Goal: Information Seeking & Learning: Learn about a topic

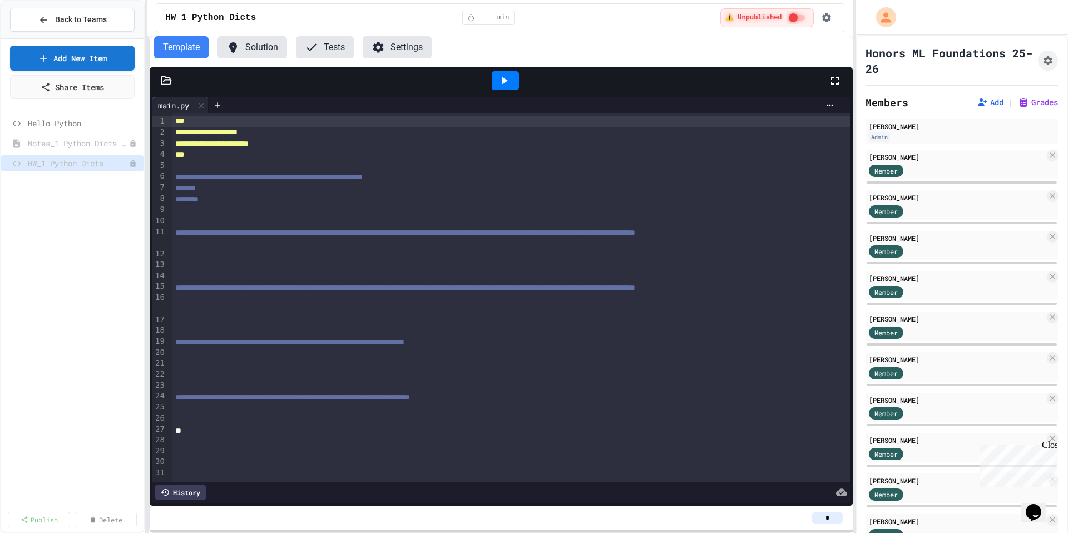
scroll to position [15, 0]
drag, startPoint x: 108, startPoint y: 240, endPoint x: 112, endPoint y: 227, distance: 14.1
click at [108, 240] on div "Hello Python Notes_1 Python Dicts Lesson HW_1 Python Dicts" at bounding box center [72, 307] width 142 height 392
click at [117, 60] on link "Add New Item" at bounding box center [72, 56] width 115 height 26
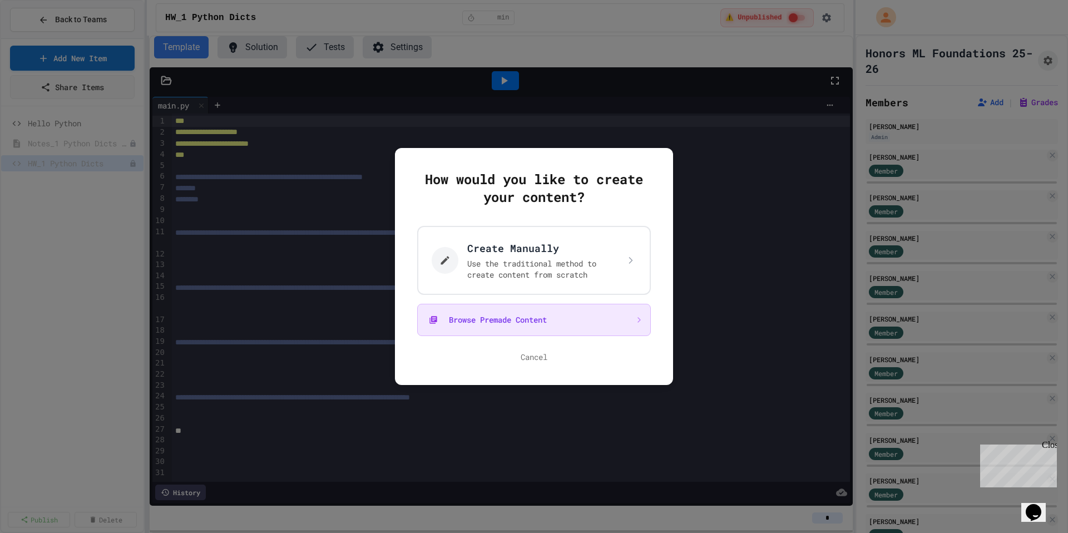
click at [526, 326] on button "Browse Premade Content" at bounding box center [534, 320] width 234 height 32
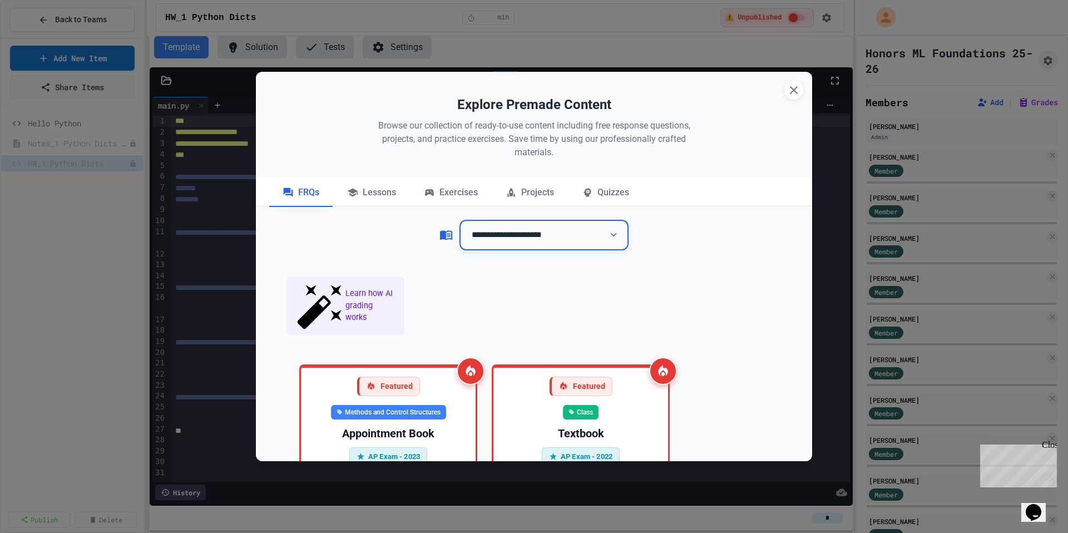
click at [557, 241] on select "**********" at bounding box center [543, 235] width 169 height 31
click at [459, 220] on select "**********" at bounding box center [543, 235] width 169 height 31
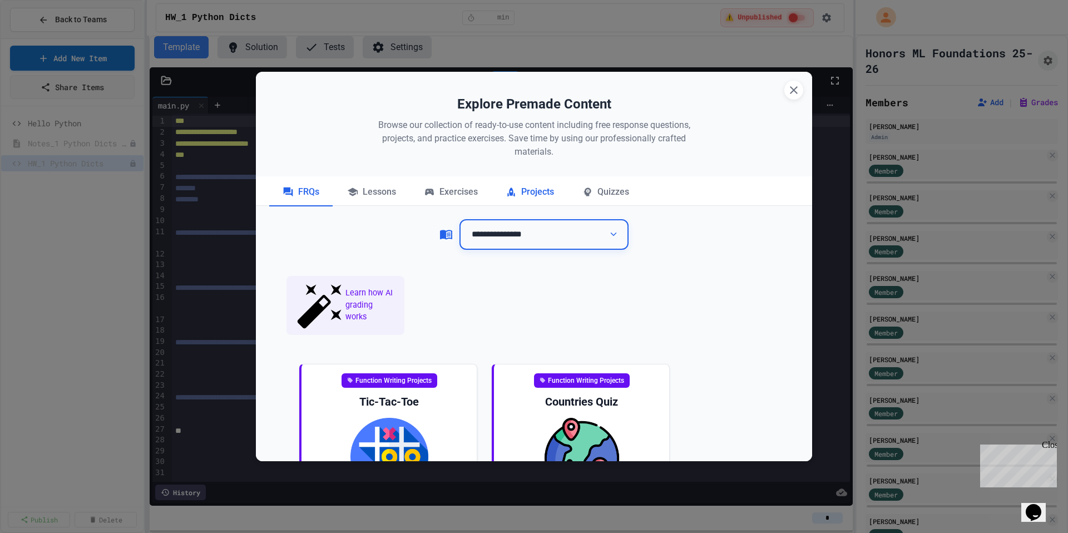
scroll to position [0, 0]
click at [496, 224] on select "**********" at bounding box center [543, 235] width 169 height 31
click at [459, 220] on select "**********" at bounding box center [543, 235] width 169 height 31
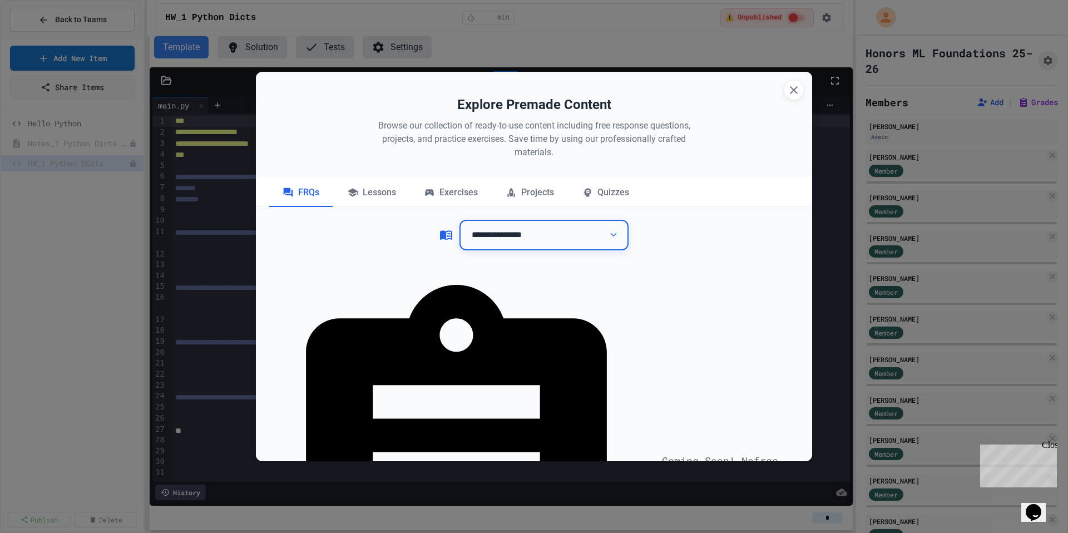
click at [522, 238] on select "**********" at bounding box center [543, 235] width 169 height 31
click at [459, 220] on select "**********" at bounding box center [543, 235] width 169 height 31
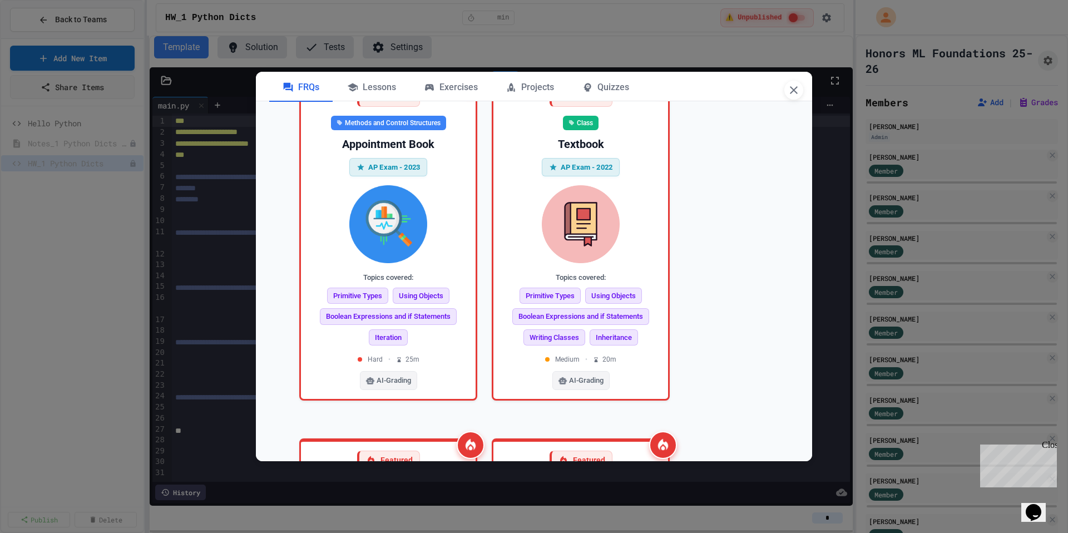
scroll to position [405, 0]
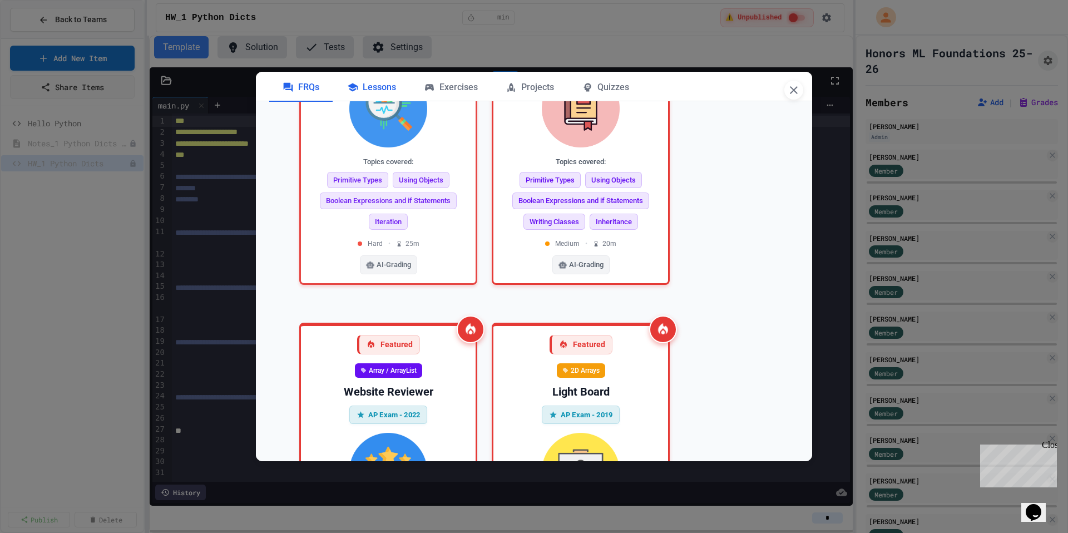
click at [383, 84] on div "Lessons" at bounding box center [372, 88] width 76 height 28
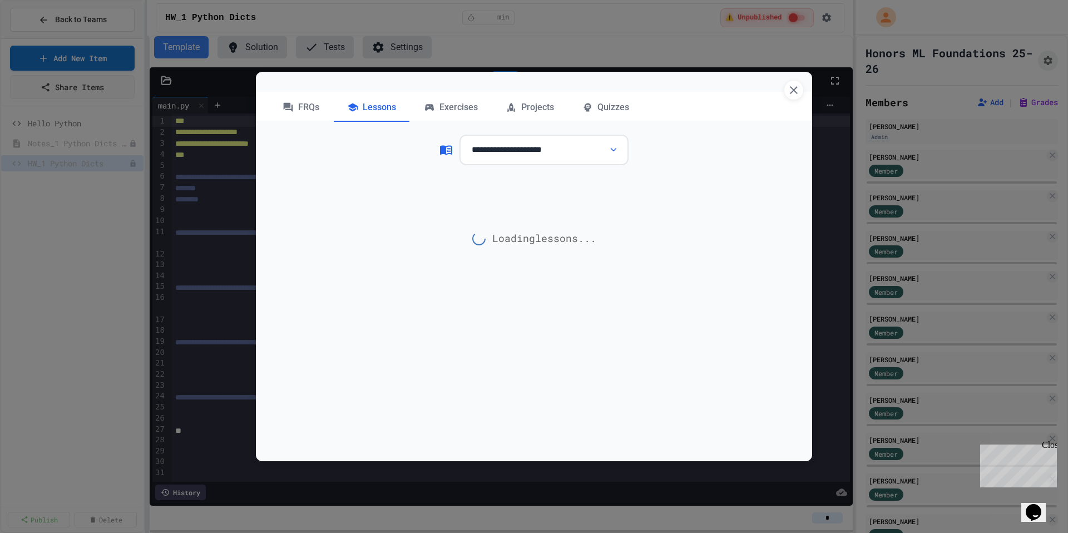
scroll to position [85, 0]
click at [461, 109] on div "Exercises" at bounding box center [450, 108] width 81 height 28
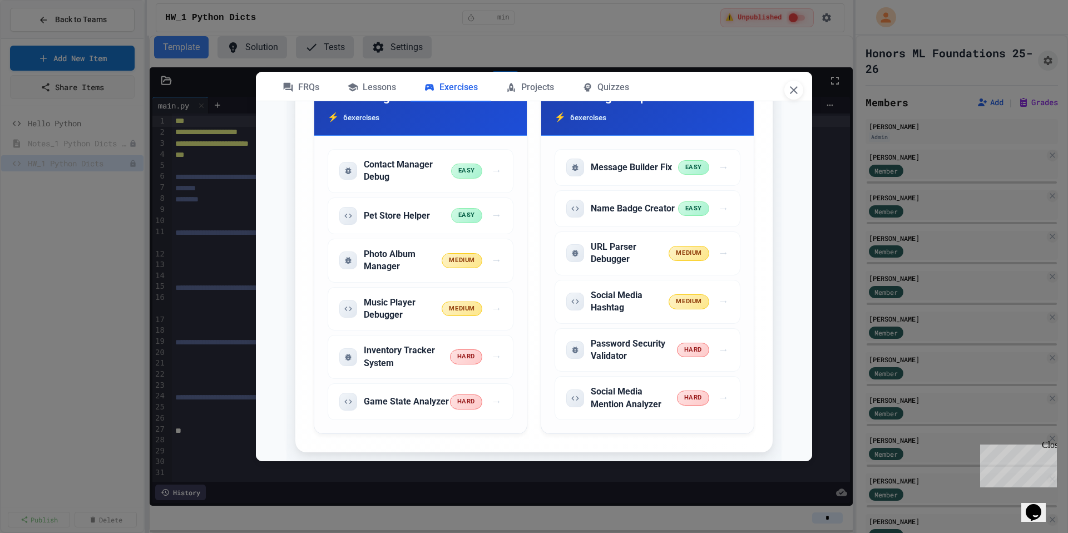
scroll to position [2716, 0]
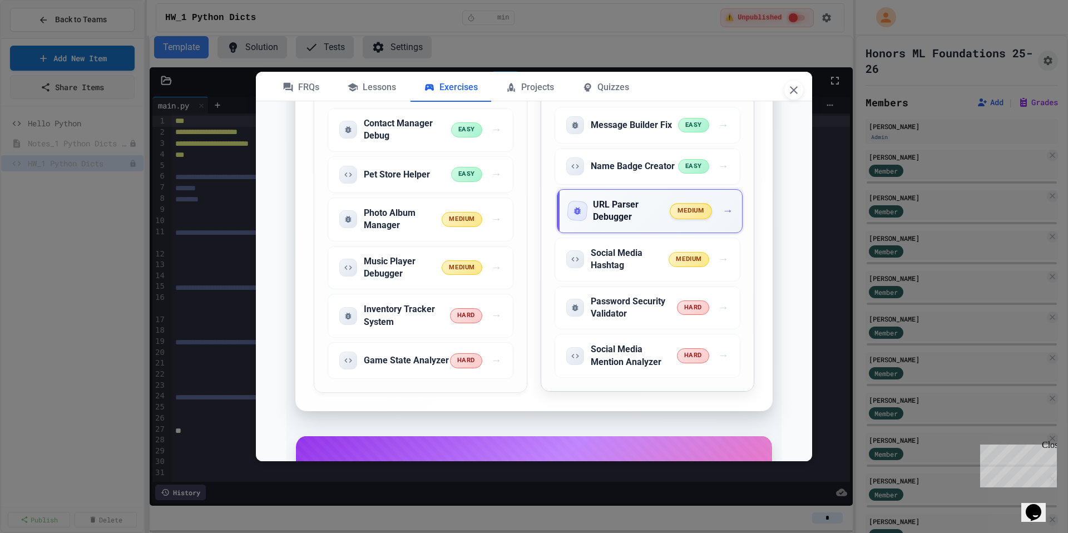
click at [623, 233] on div "URL Parser Debugger medium →" at bounding box center [650, 211] width 186 height 44
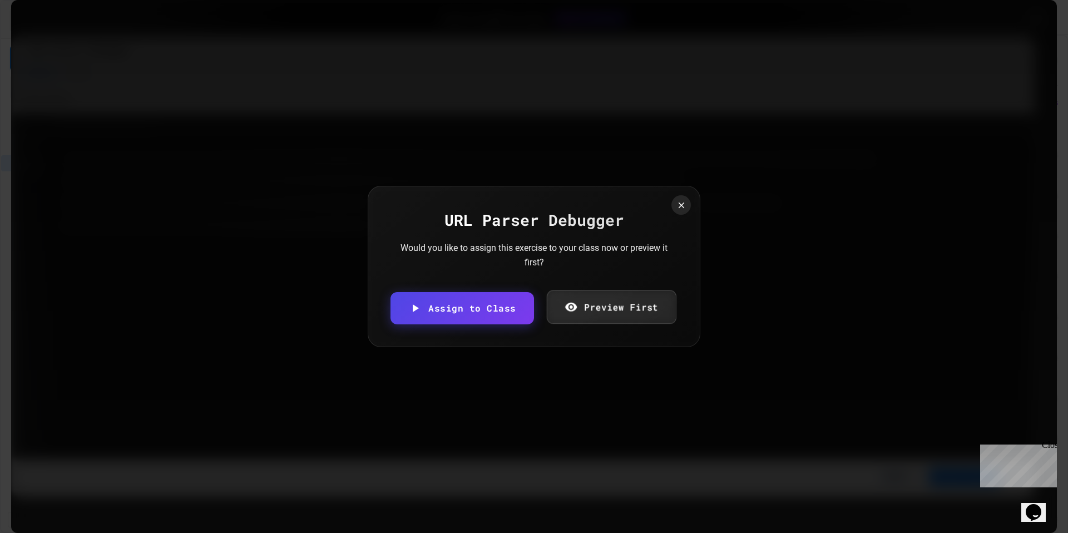
click at [639, 309] on link "Preview First" at bounding box center [611, 307] width 130 height 34
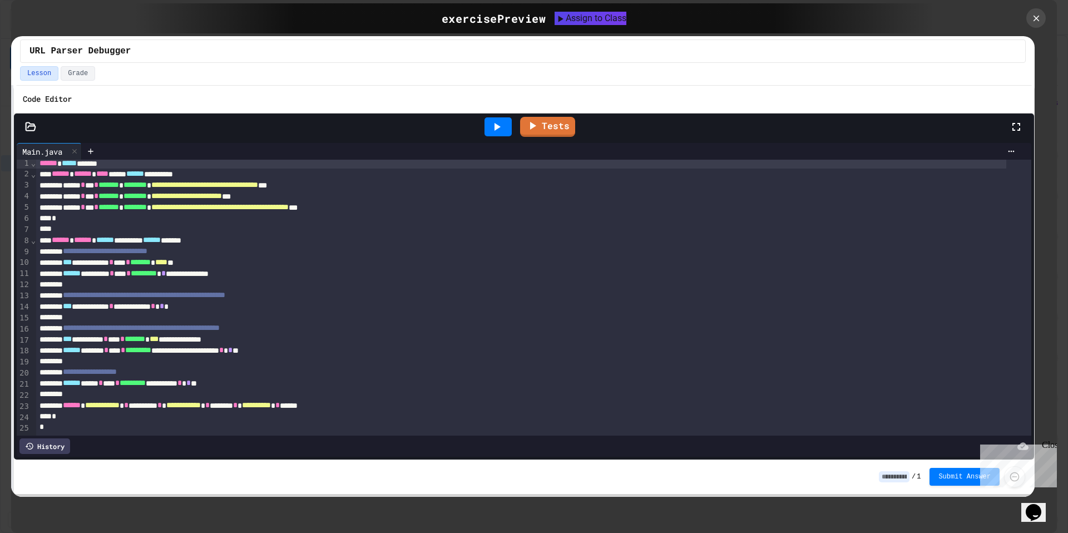
scroll to position [21, 0]
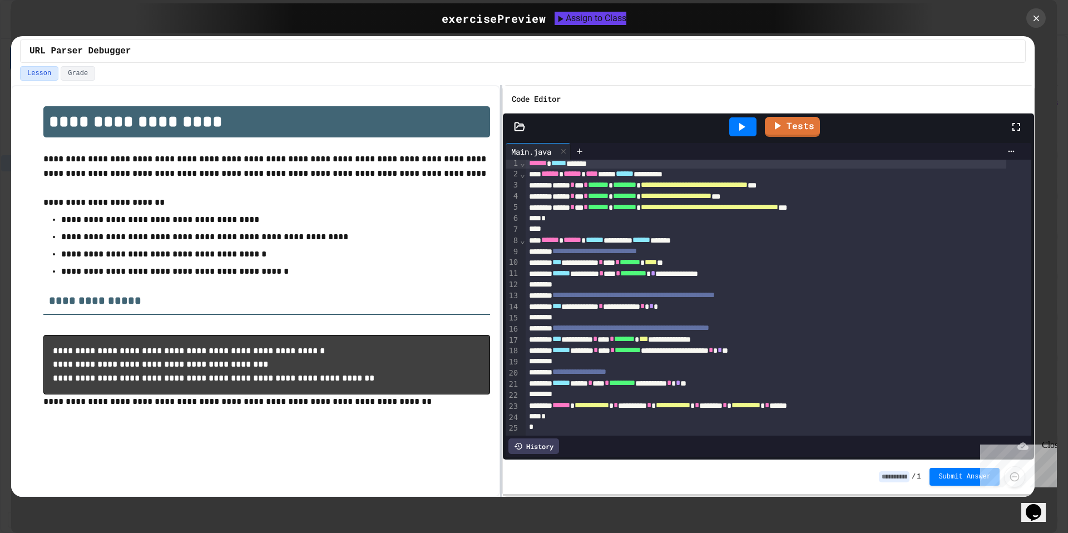
click at [501, 169] on div at bounding box center [501, 291] width 2 height 412
click at [1030, 22] on icon at bounding box center [1036, 18] width 12 height 12
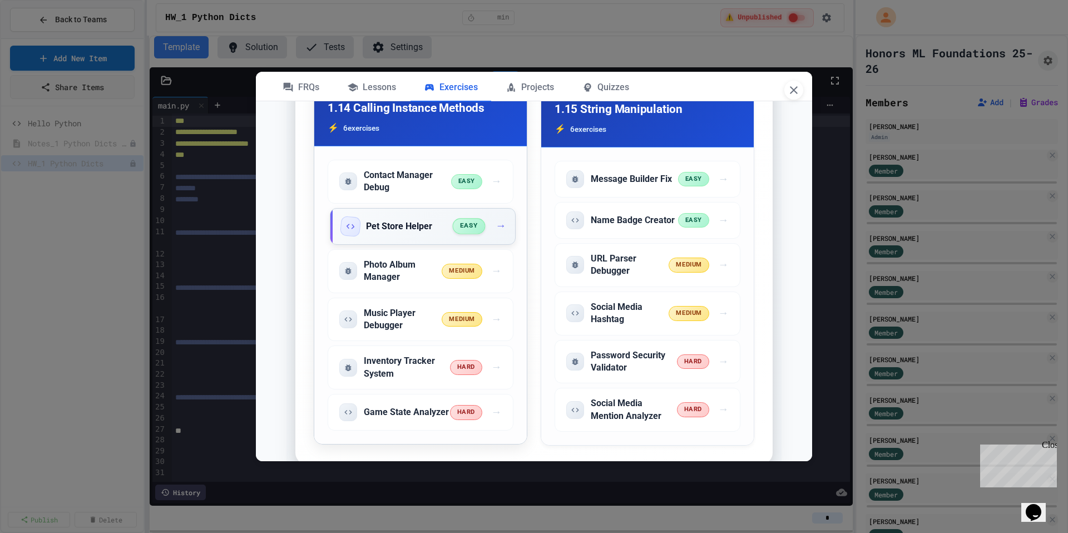
scroll to position [2663, 0]
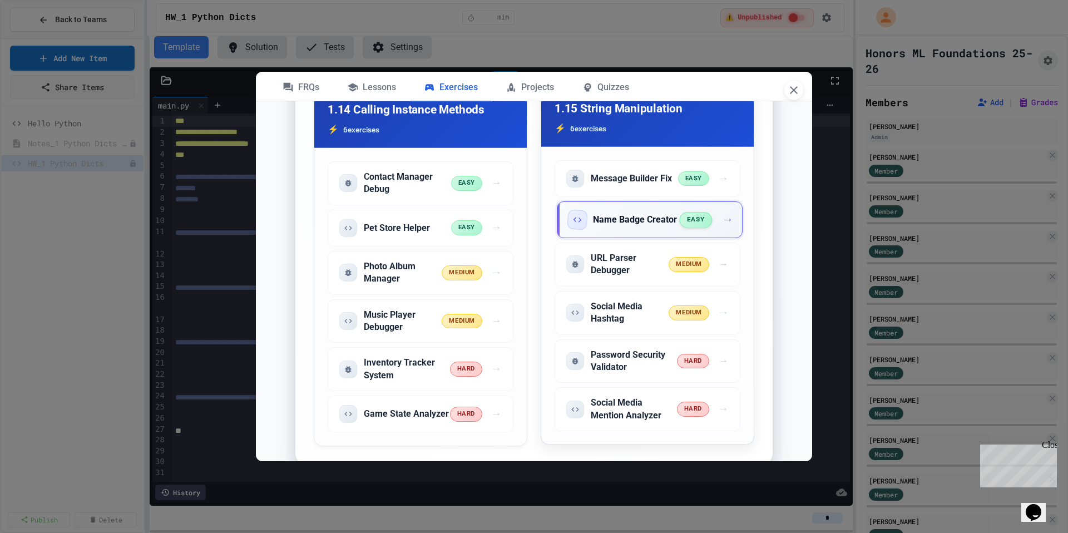
click at [614, 226] on h5 "Name Badge Creator" at bounding box center [635, 220] width 84 height 12
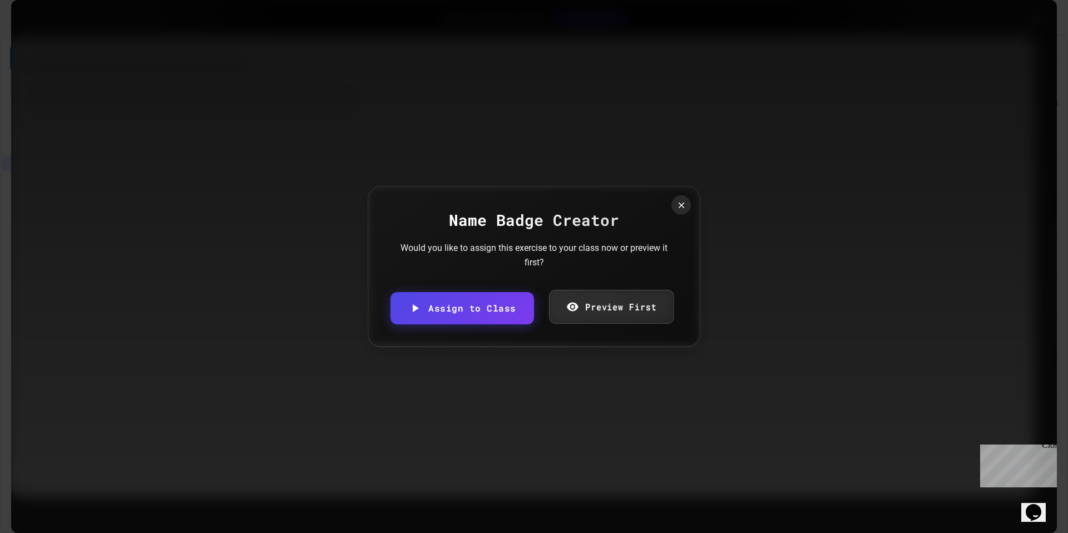
click at [614, 307] on link "Preview First" at bounding box center [610, 307] width 125 height 34
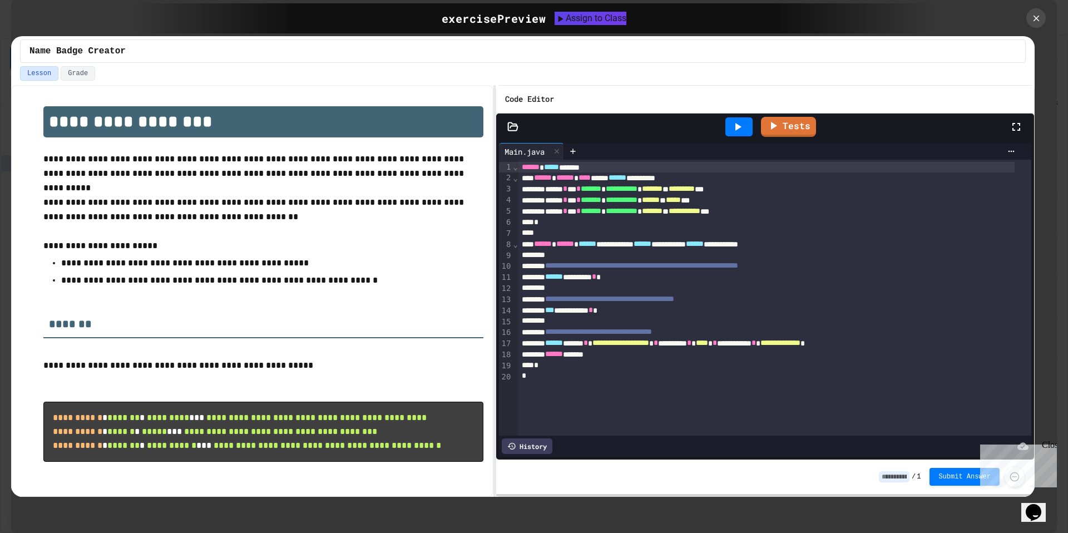
click at [492, 276] on div "**********" at bounding box center [534, 266] width 1068 height 533
click at [1041, 21] on icon at bounding box center [1036, 18] width 12 height 12
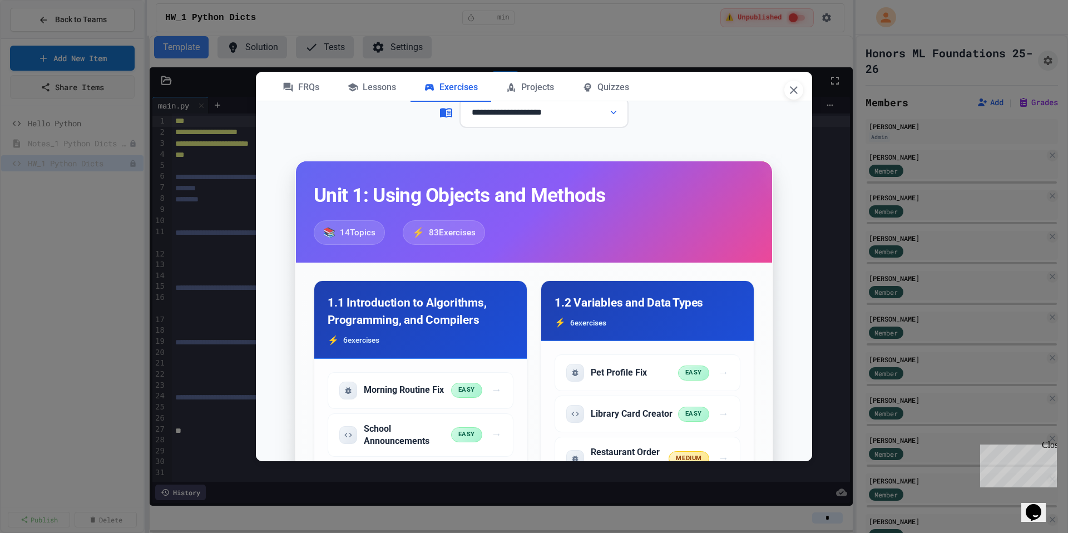
scroll to position [36, 0]
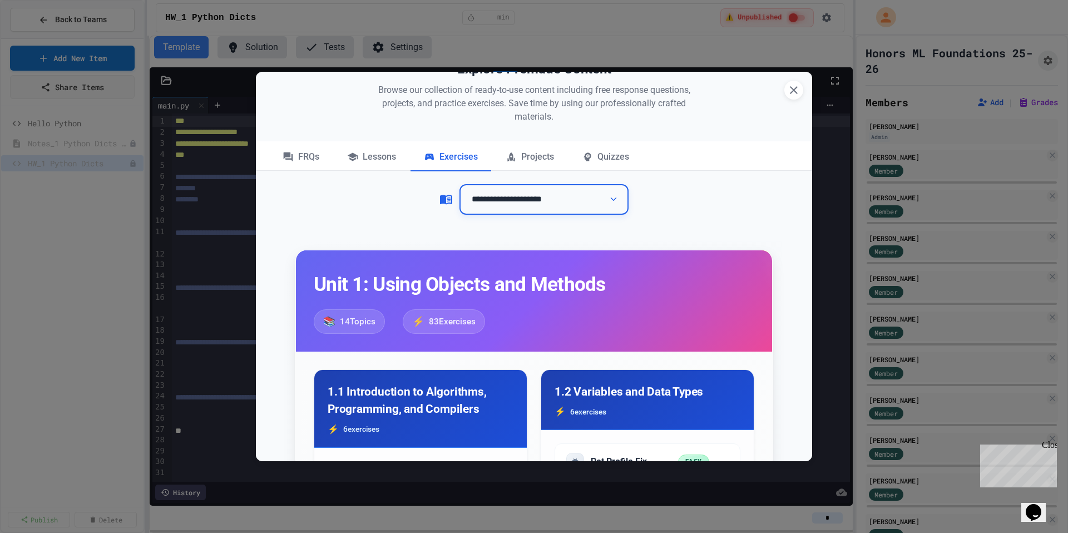
click at [538, 202] on select "**********" at bounding box center [543, 199] width 169 height 31
select select "**********"
click at [459, 184] on select "**********" at bounding box center [543, 199] width 169 height 31
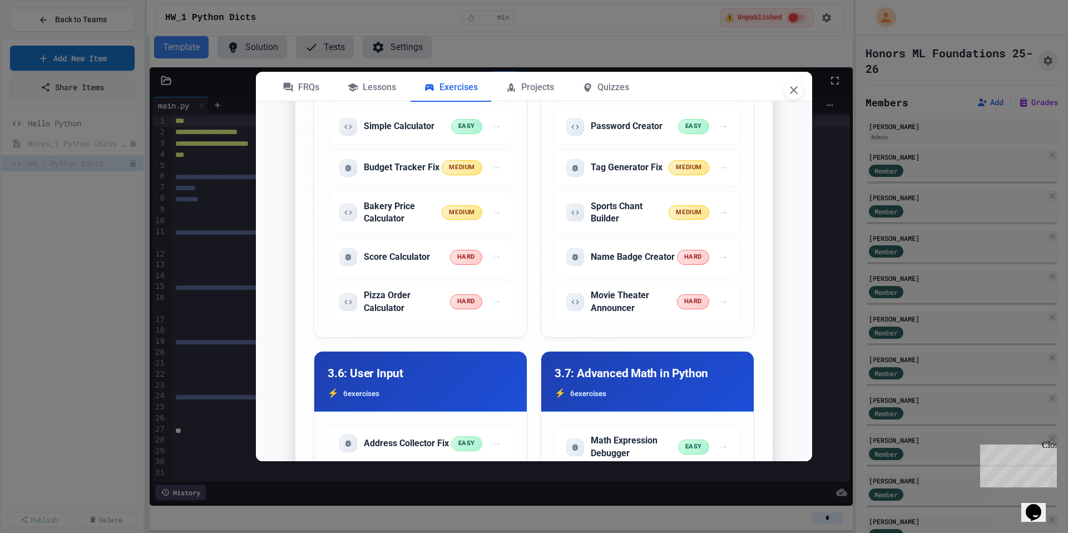
scroll to position [838, 0]
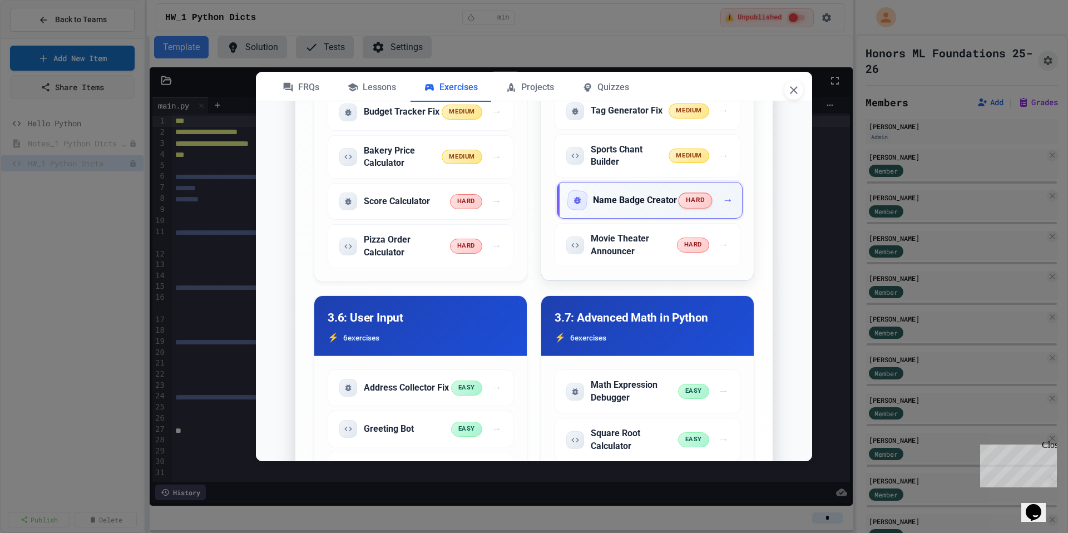
click at [617, 206] on h5 "Name Badge Creator" at bounding box center [635, 200] width 84 height 12
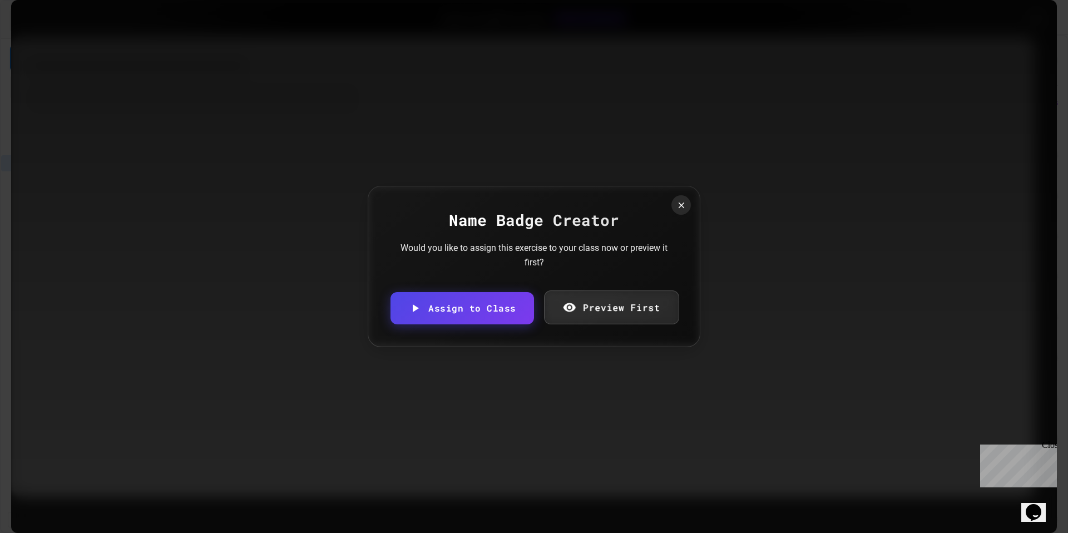
click at [627, 298] on link "Preview First" at bounding box center [611, 307] width 135 height 34
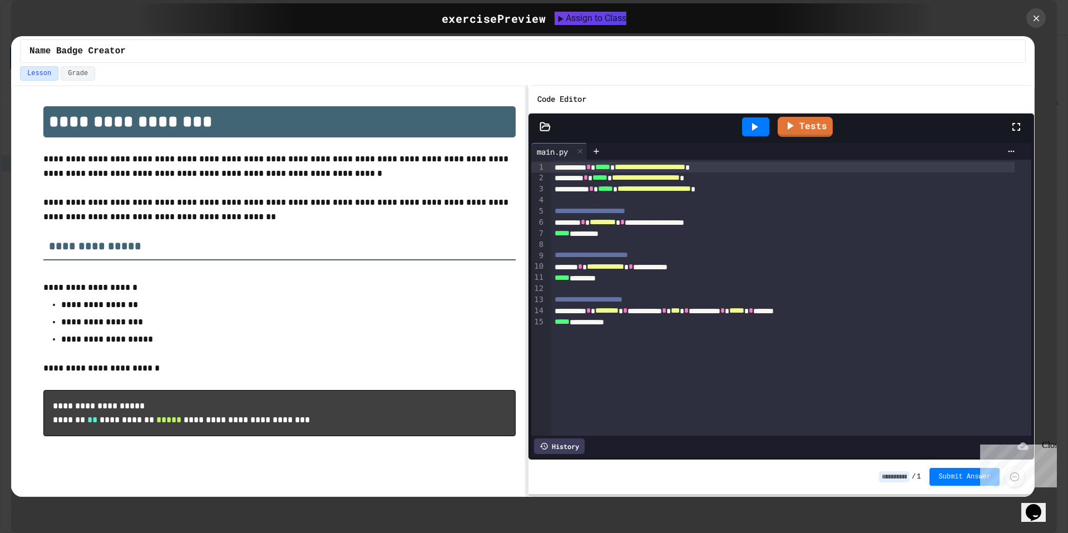
click at [529, 226] on div "**********" at bounding box center [522, 291] width 1023 height 412
click at [1042, 18] on div at bounding box center [1036, 18] width 23 height 23
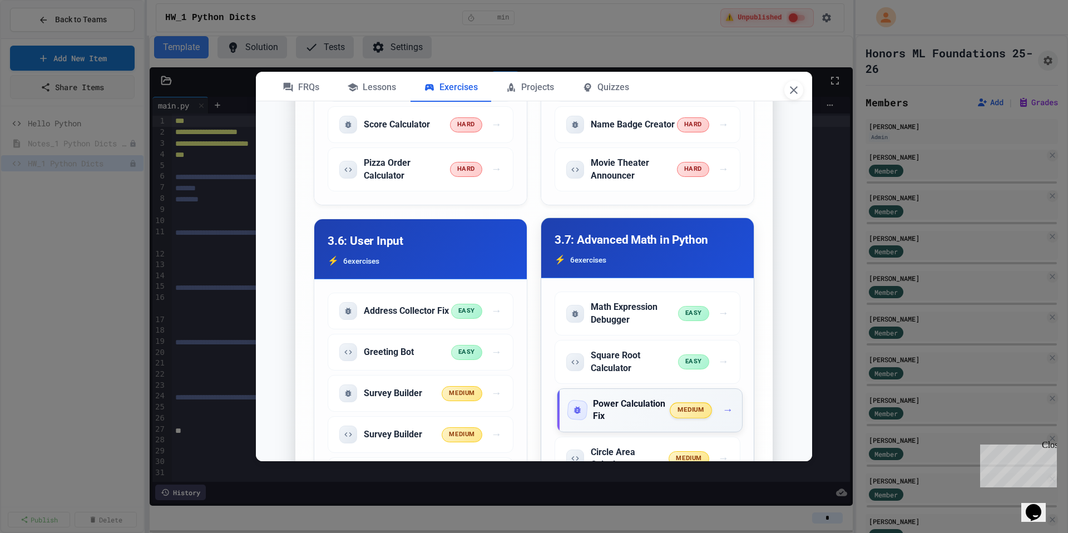
scroll to position [790, 0]
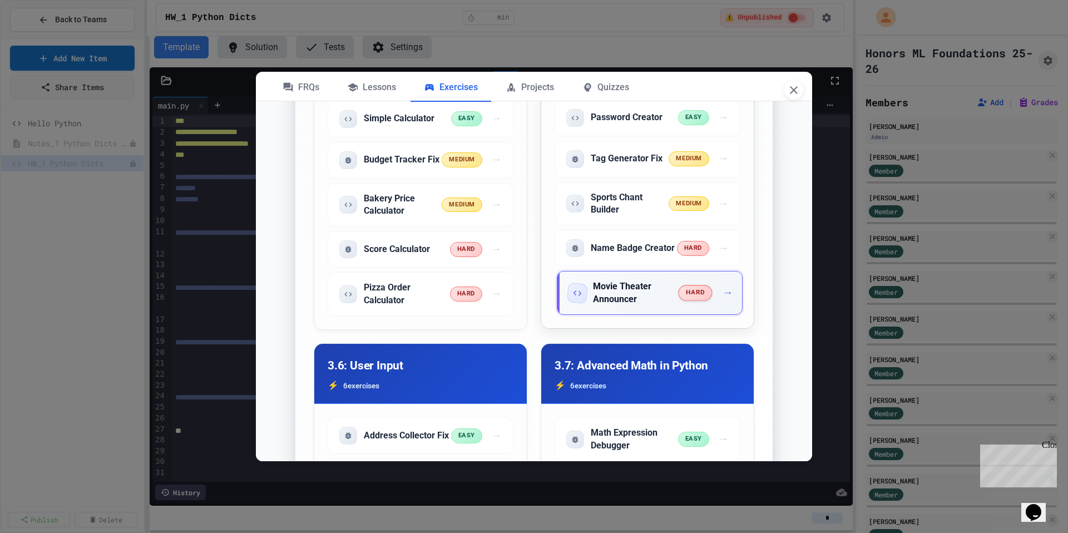
click at [612, 305] on h5 "Movie Theater Announcer" at bounding box center [636, 292] width 86 height 25
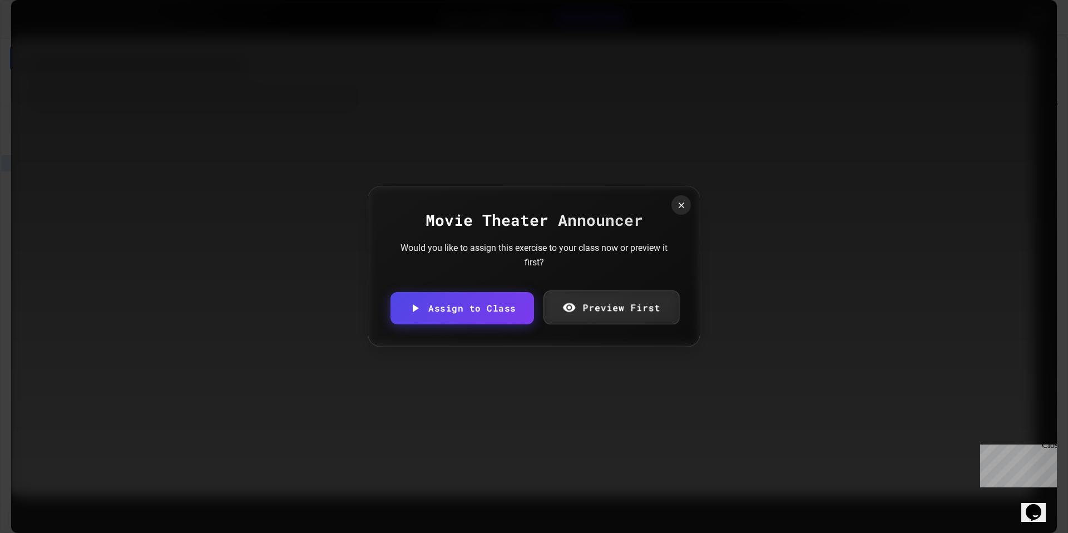
click at [607, 312] on link "Preview First" at bounding box center [611, 307] width 136 height 34
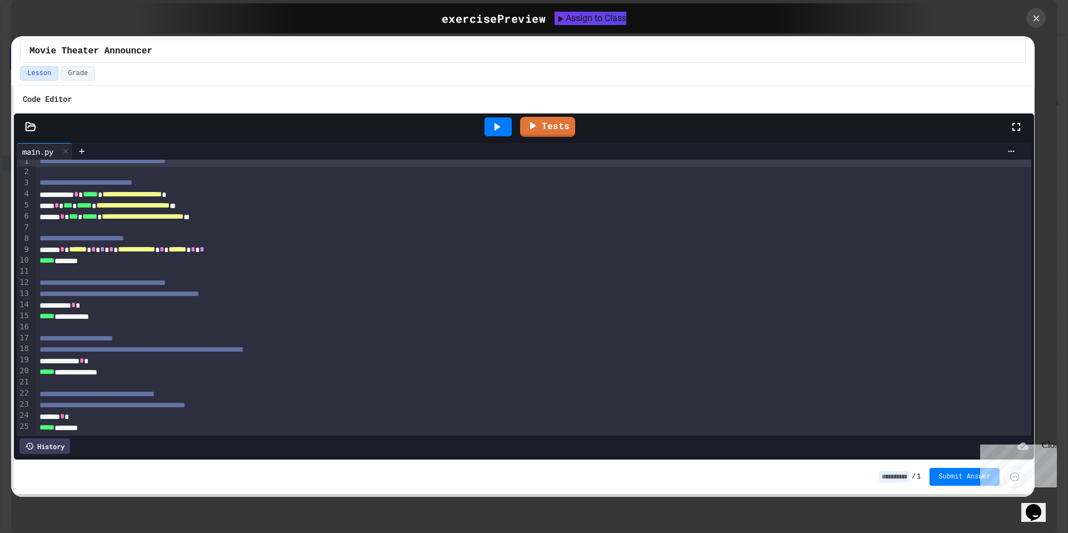
scroll to position [21, 0]
click at [1040, 15] on icon at bounding box center [1036, 18] width 10 height 10
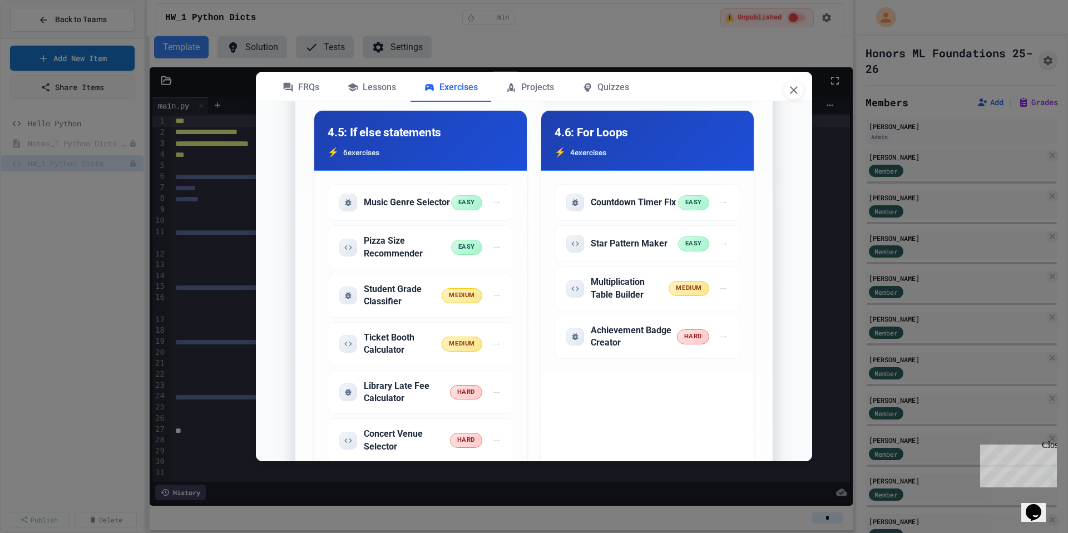
scroll to position [2362, 0]
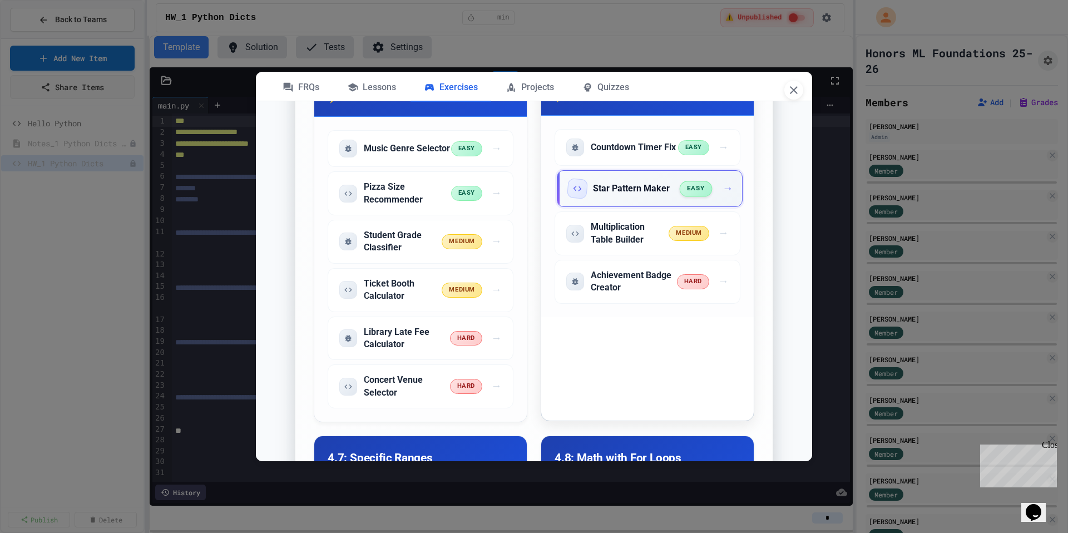
click at [631, 197] on div "Star Pattern Maker" at bounding box center [624, 189] width 112 height 18
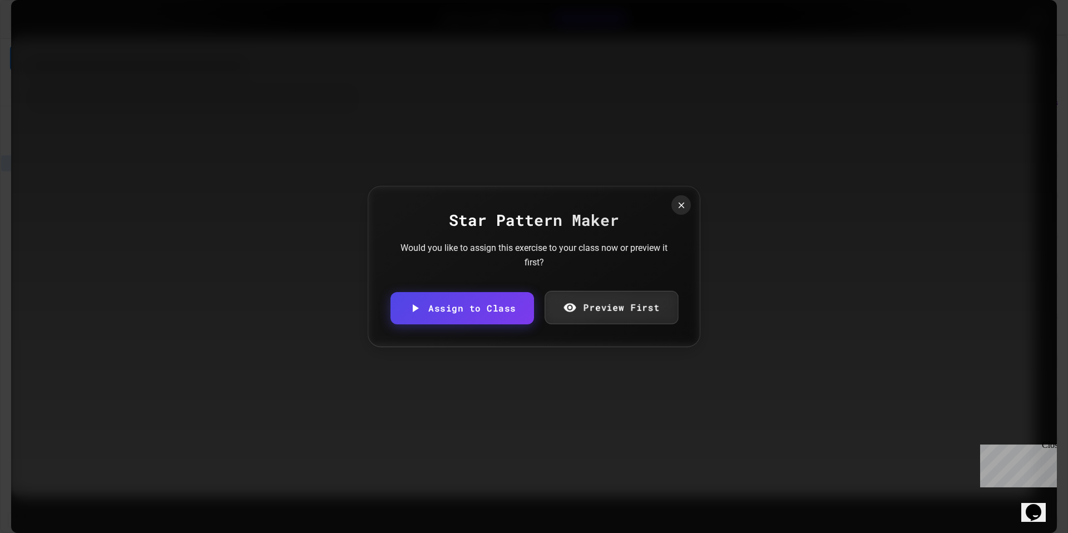
click at [609, 301] on link "Preview First" at bounding box center [611, 306] width 133 height 33
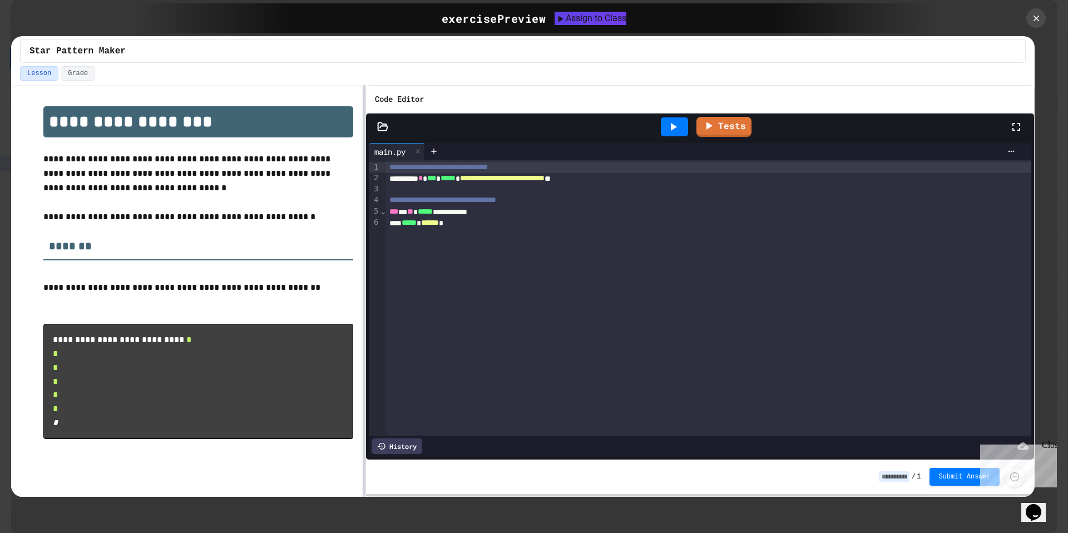
click at [363, 212] on div at bounding box center [364, 291] width 2 height 412
click at [1038, 19] on icon at bounding box center [1036, 18] width 12 height 12
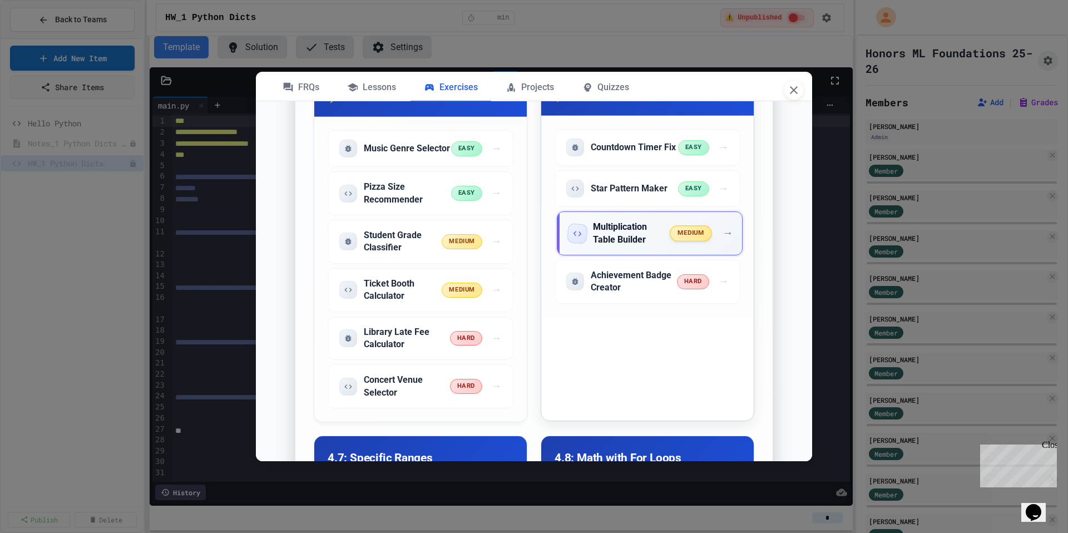
click at [651, 246] on h5 "Multiplication Table Builder" at bounding box center [632, 233] width 78 height 25
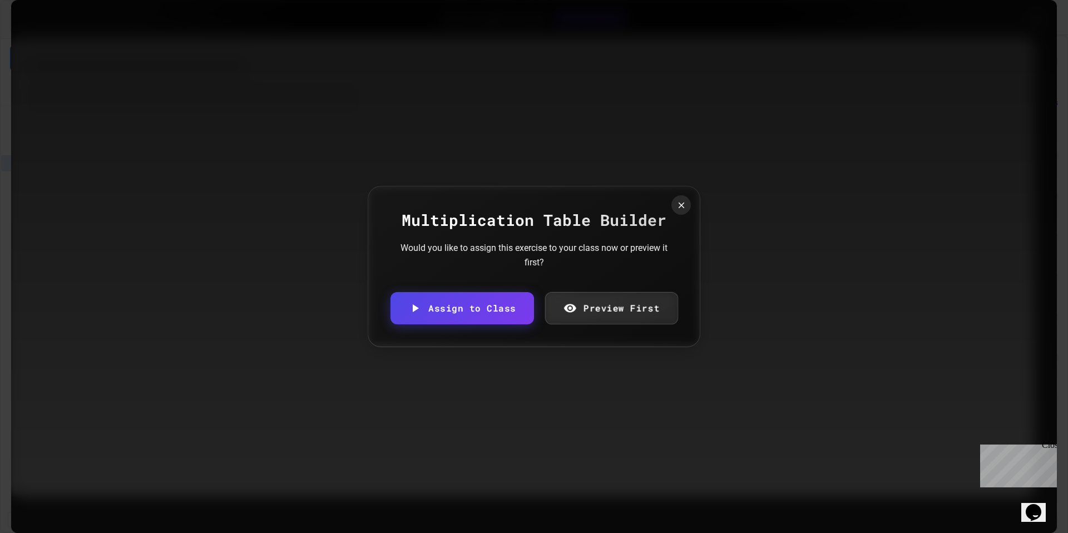
click at [610, 300] on link "Preview First" at bounding box center [611, 307] width 133 height 32
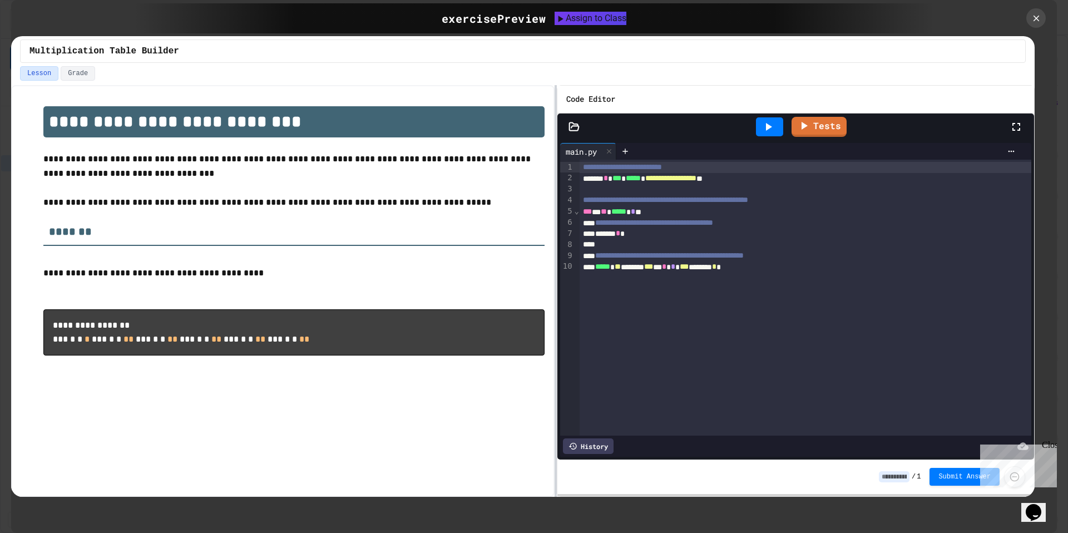
click at [556, 245] on div at bounding box center [556, 291] width 2 height 412
click at [1043, 22] on div at bounding box center [1036, 18] width 23 height 23
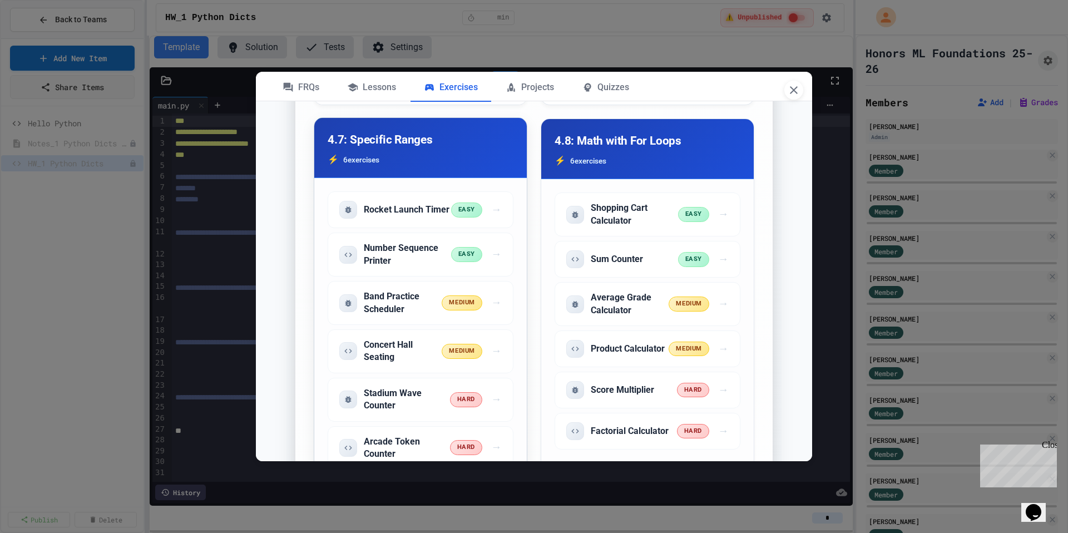
scroll to position [2777, 0]
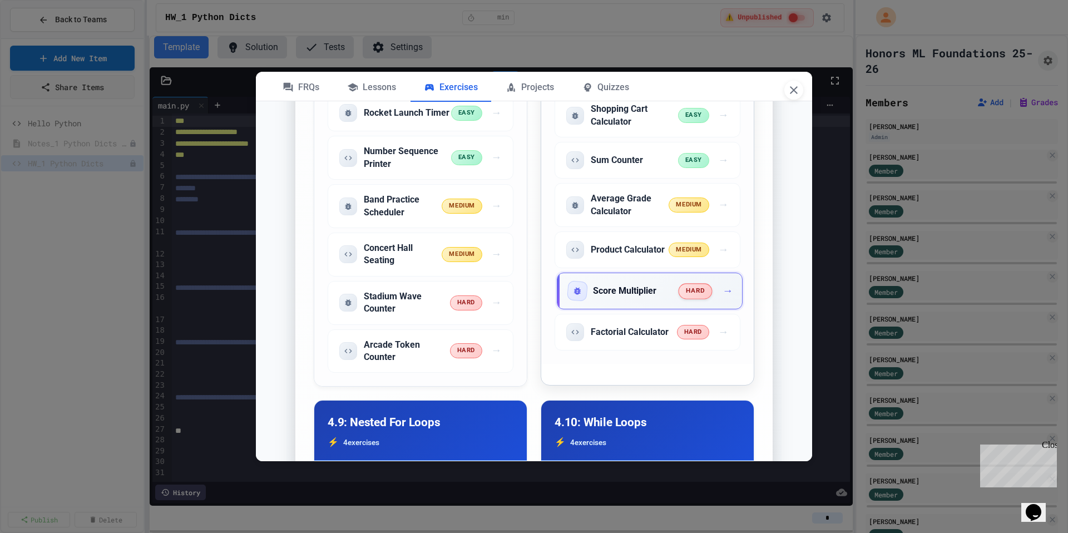
click at [602, 297] on h5 "Score Multiplier" at bounding box center [624, 291] width 63 height 12
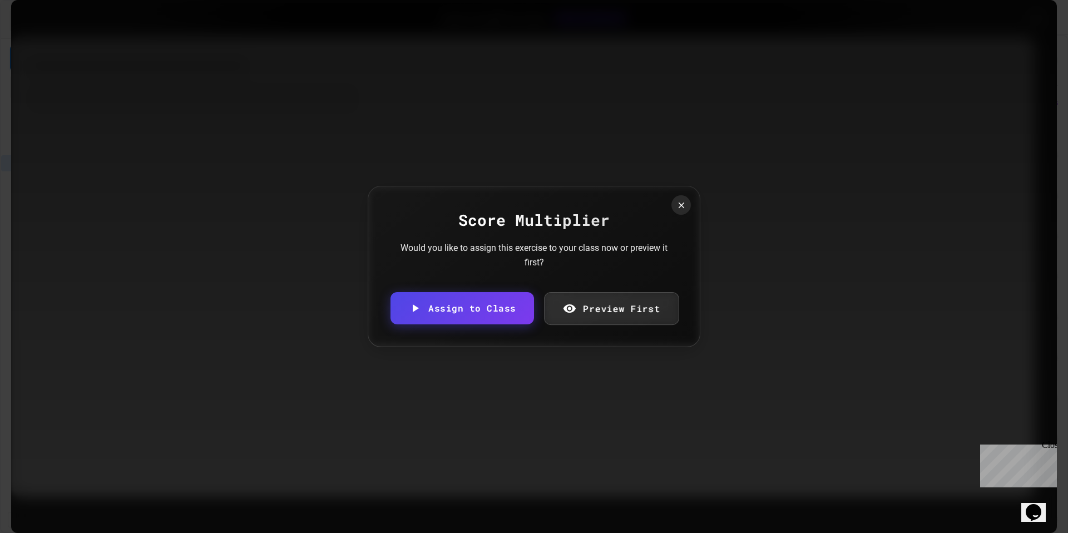
click at [622, 317] on link "Preview First" at bounding box center [611, 308] width 135 height 33
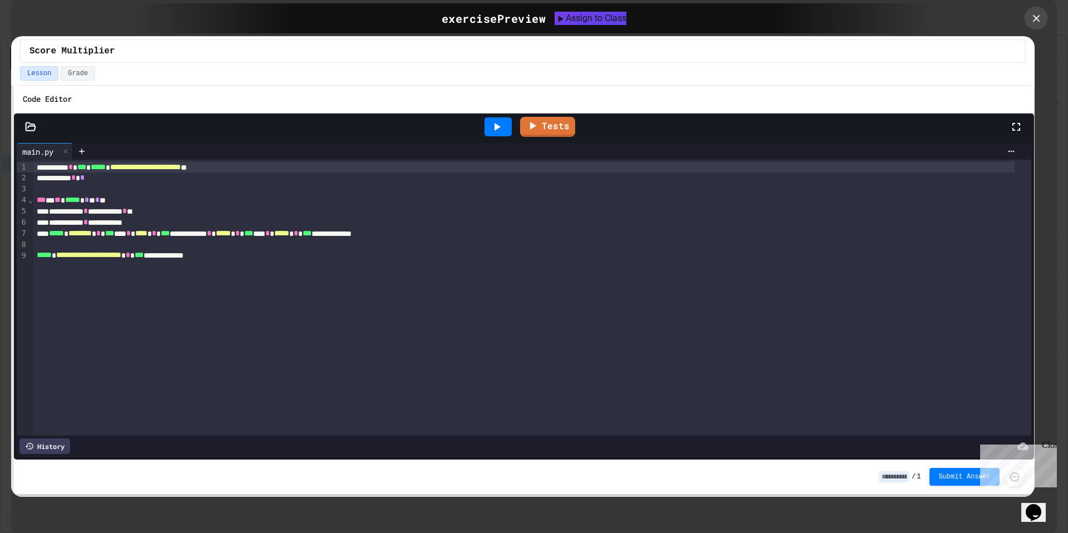
click at [1030, 23] on icon at bounding box center [1036, 18] width 12 height 12
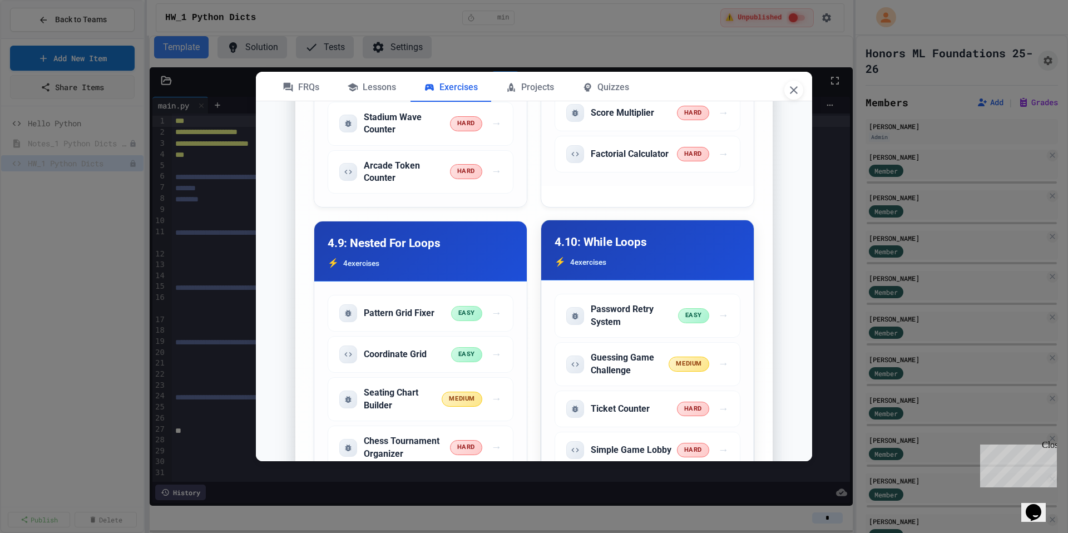
scroll to position [2960, 0]
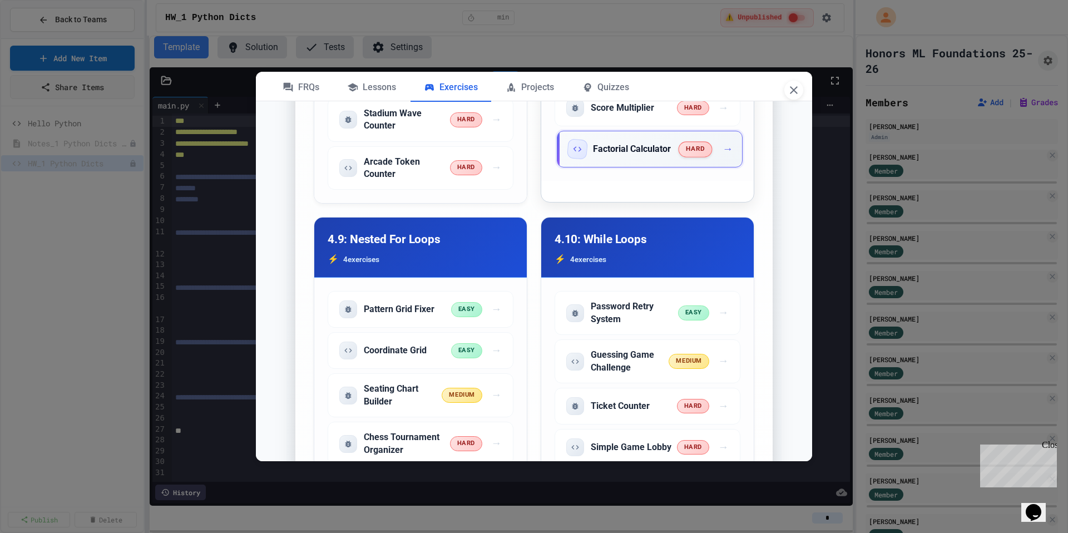
click at [640, 155] on h5 "Factorial Calculator" at bounding box center [632, 149] width 78 height 12
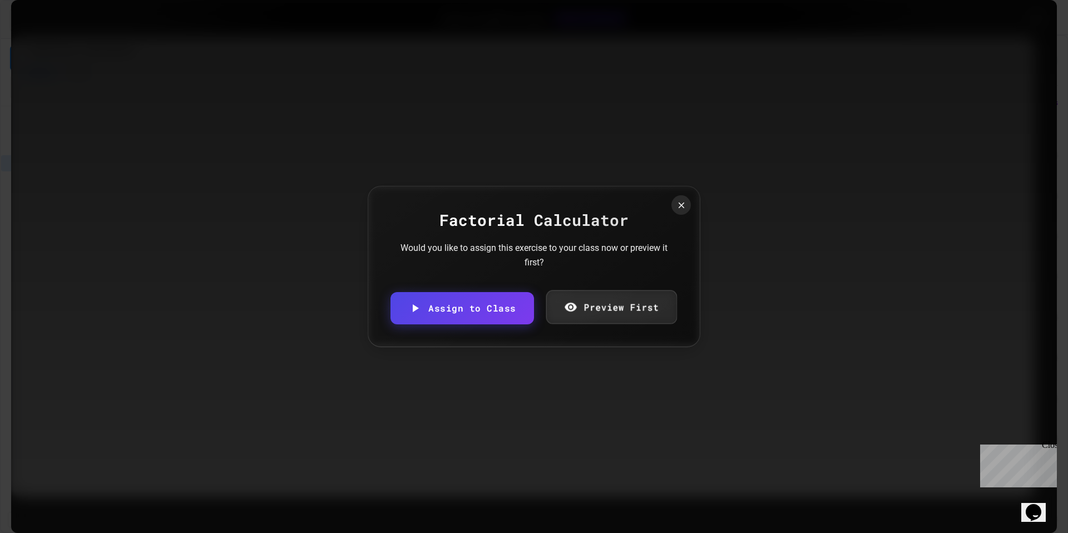
click at [624, 295] on link "Preview First" at bounding box center [611, 307] width 131 height 34
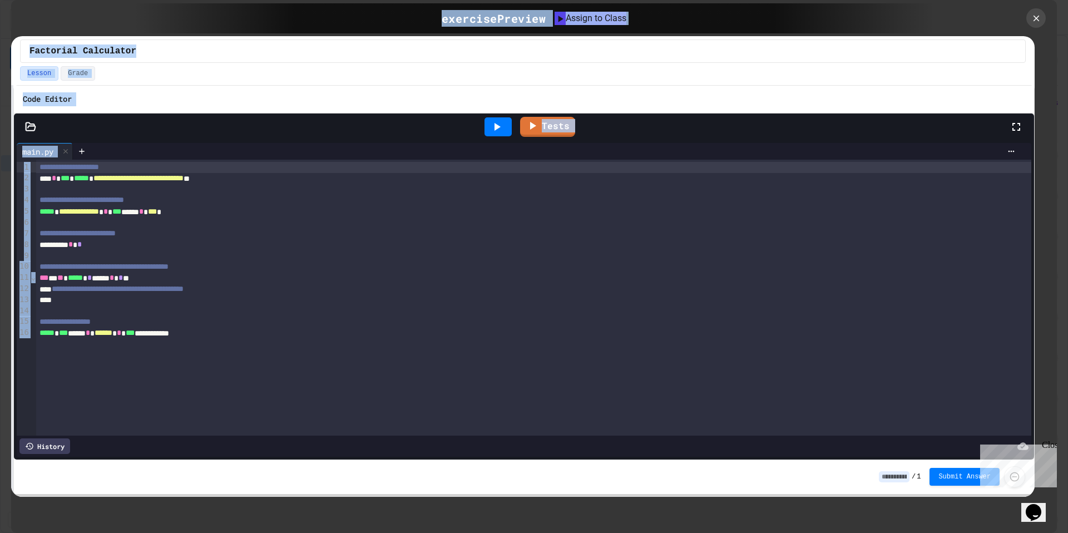
drag, startPoint x: 2, startPoint y: 183, endPoint x: 92, endPoint y: 195, distance: 90.9
click at [92, 195] on div "**********" at bounding box center [534, 266] width 1068 height 533
click at [1032, 17] on icon at bounding box center [1036, 18] width 12 height 12
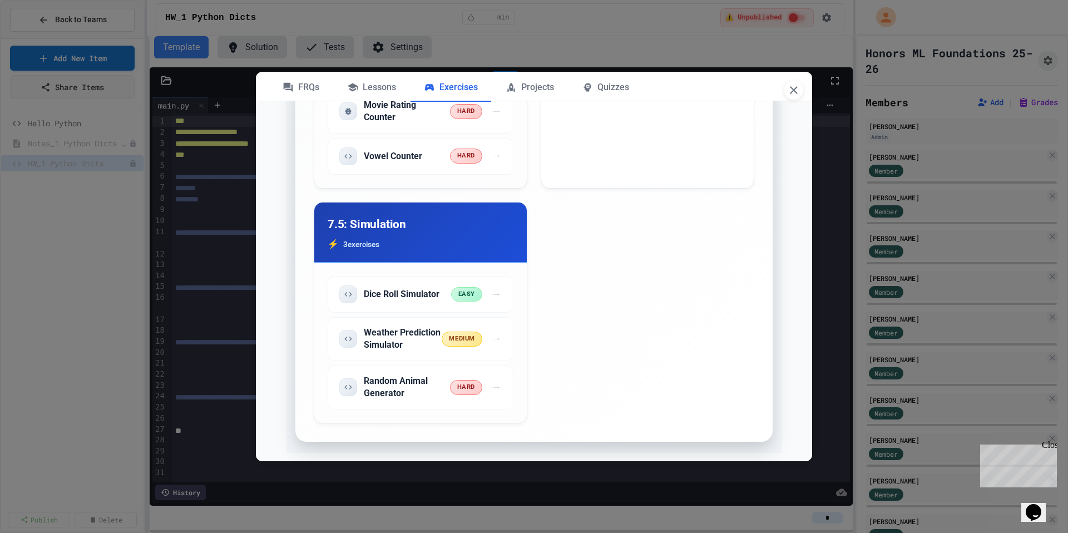
scroll to position [5888, 0]
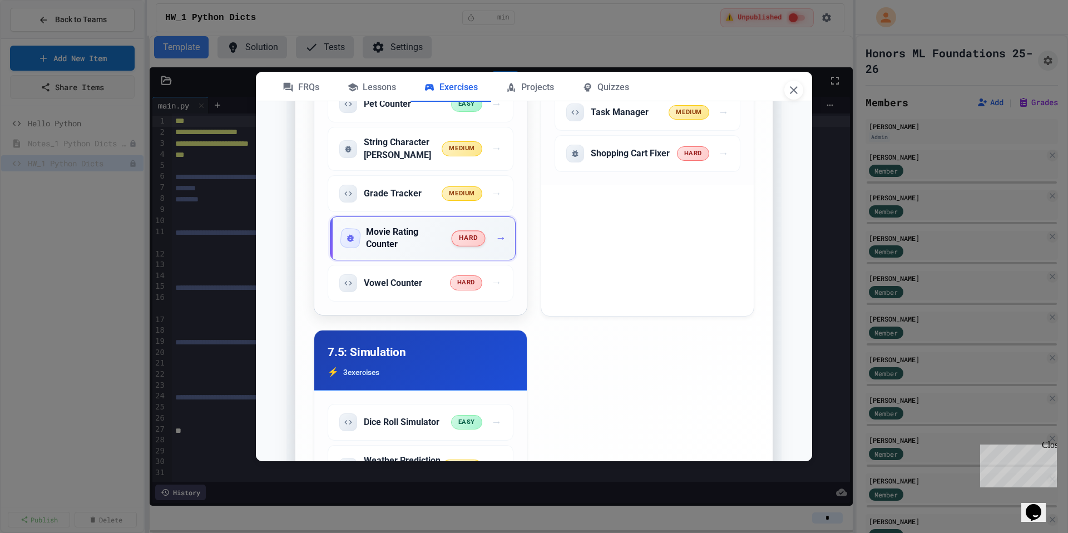
click at [407, 251] on h5 "Movie Rating Counter" at bounding box center [409, 238] width 86 height 25
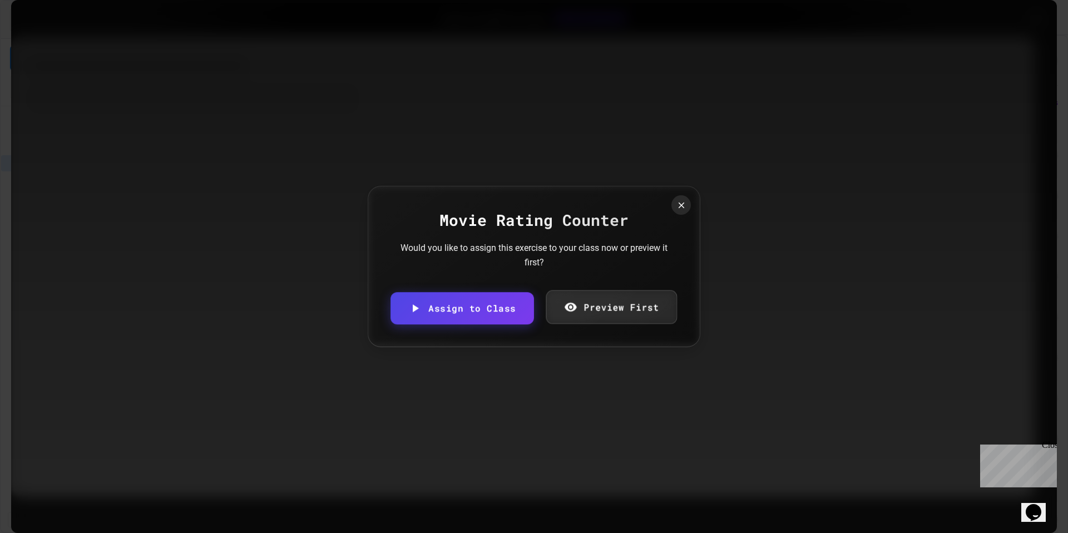
click at [567, 299] on link "Preview First" at bounding box center [611, 307] width 131 height 34
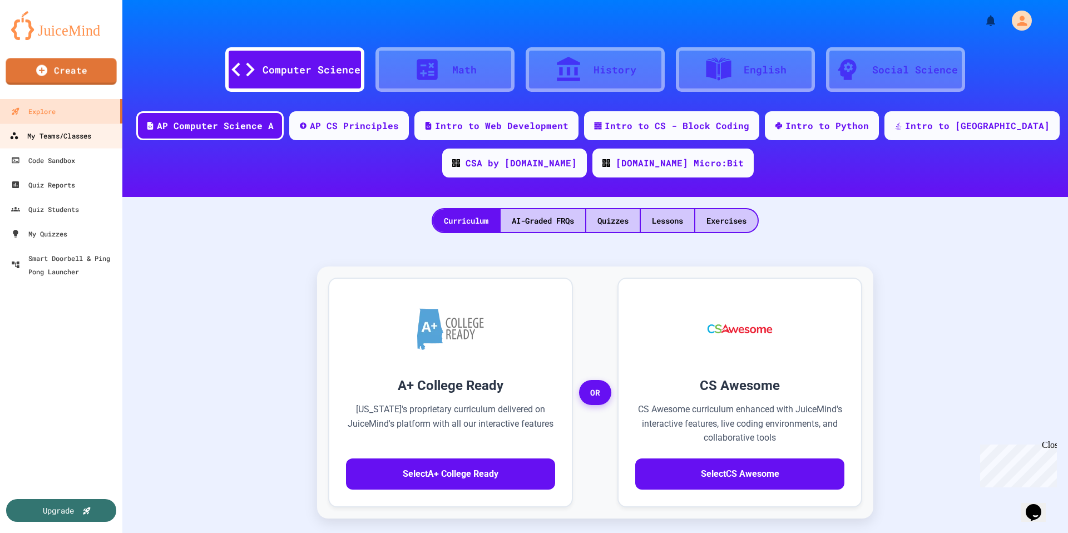
click at [29, 129] on div "My Teams/Classes" at bounding box center [50, 136] width 82 height 14
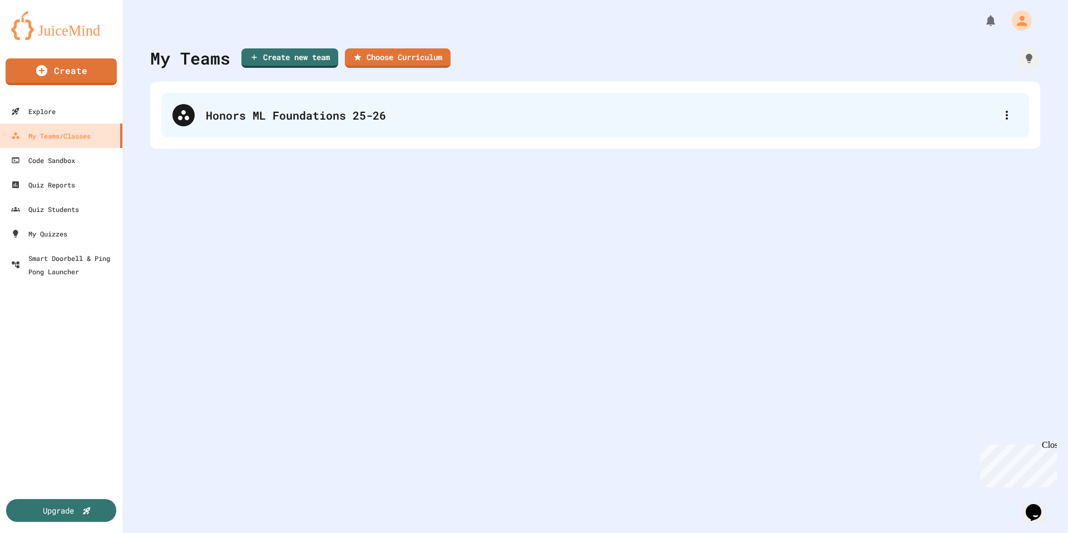
click at [314, 111] on div "Honors ML Foundations 25-26" at bounding box center [601, 115] width 790 height 17
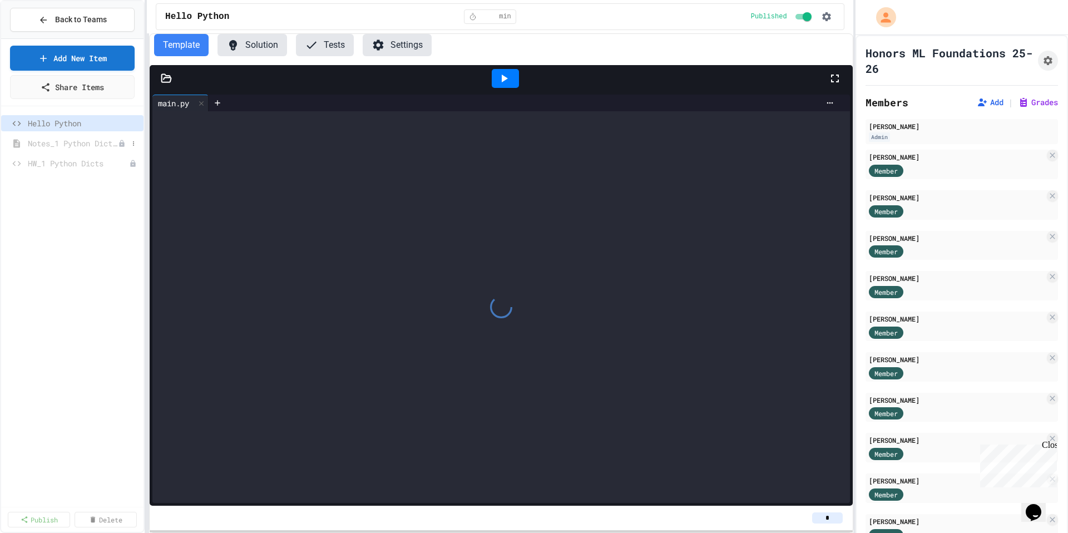
click at [106, 146] on span "Notes_1 Python Dicts Lesson" at bounding box center [73, 143] width 90 height 12
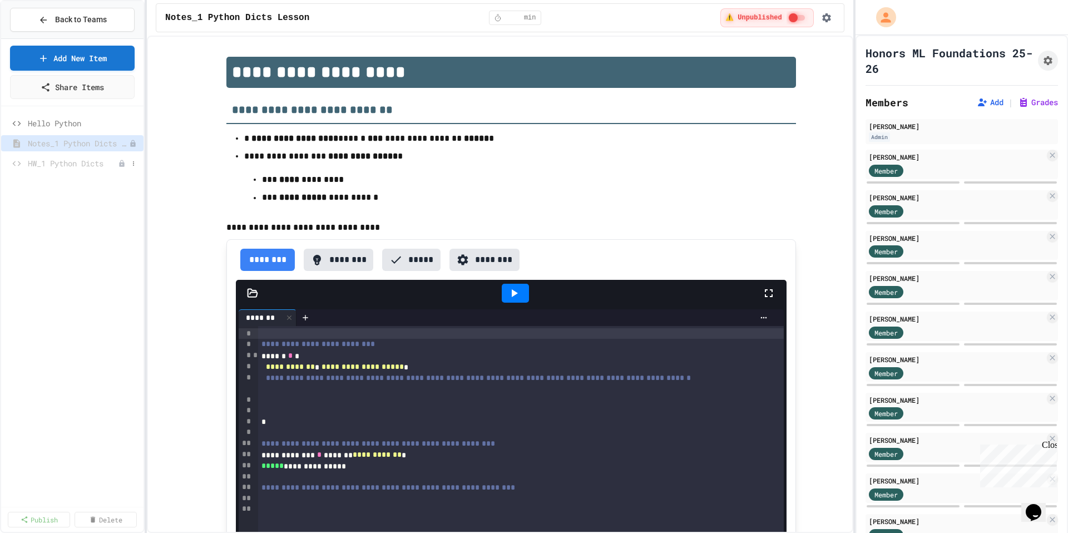
click at [84, 161] on span "HW_1 Python Dicts" at bounding box center [73, 163] width 90 height 12
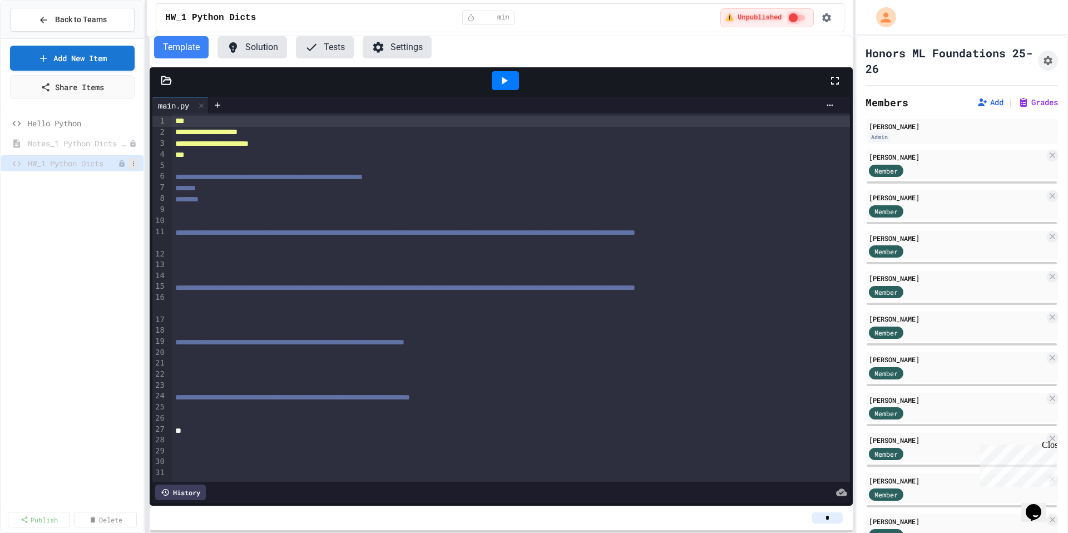
click at [137, 162] on button at bounding box center [133, 163] width 11 height 11
click at [135, 162] on div at bounding box center [534, 266] width 1068 height 533
click at [824, 16] on icon "button" at bounding box center [826, 17] width 9 height 9
click at [147, 172] on div at bounding box center [534, 266] width 1068 height 533
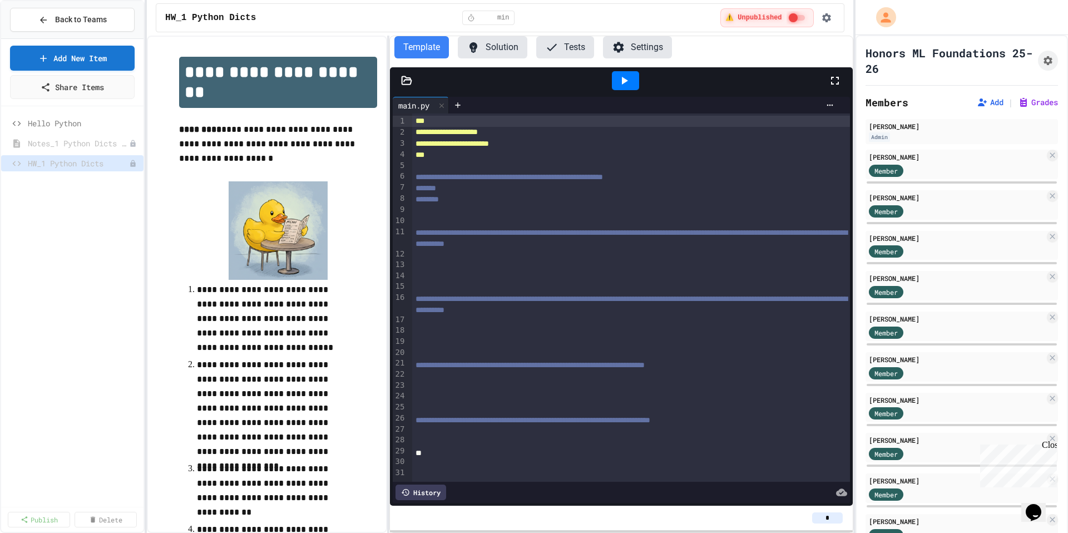
click at [392, 172] on div "**********" at bounding box center [500, 284] width 706 height 497
click at [78, 127] on span "Hello Python" at bounding box center [78, 123] width 100 height 12
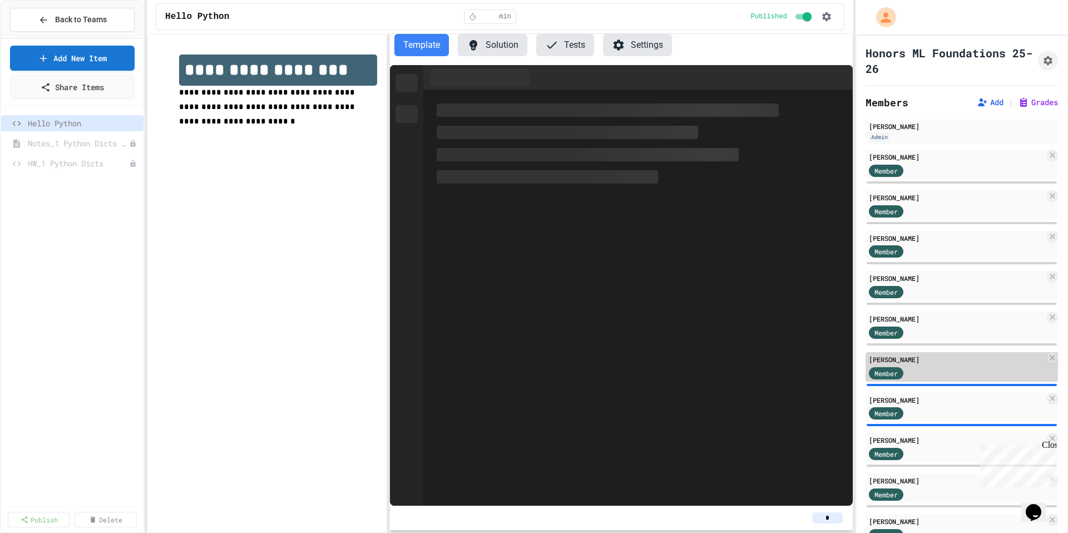
click at [927, 372] on div "Member" at bounding box center [957, 372] width 176 height 14
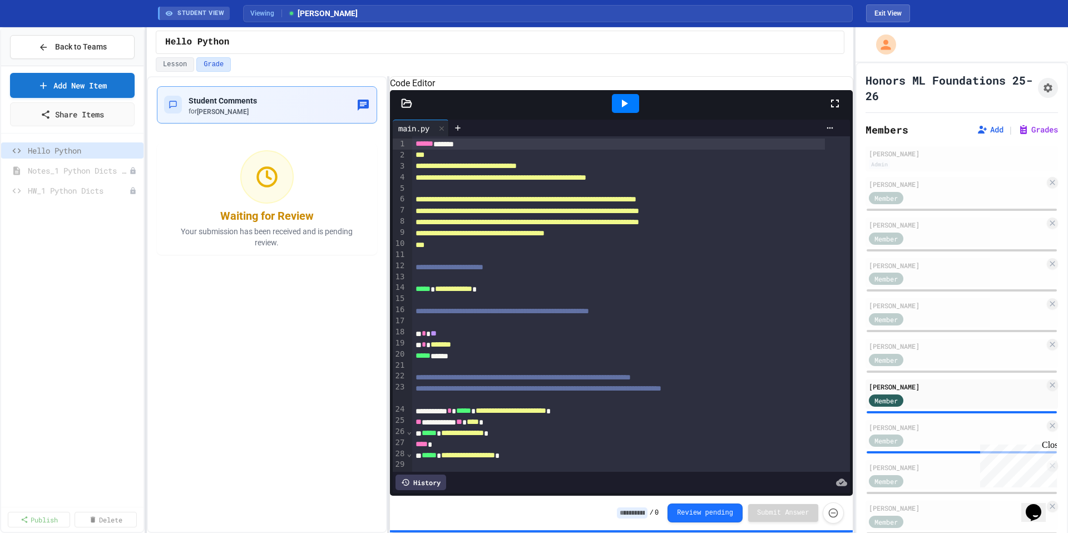
click at [240, 101] on span "Student Comments" at bounding box center [223, 100] width 68 height 9
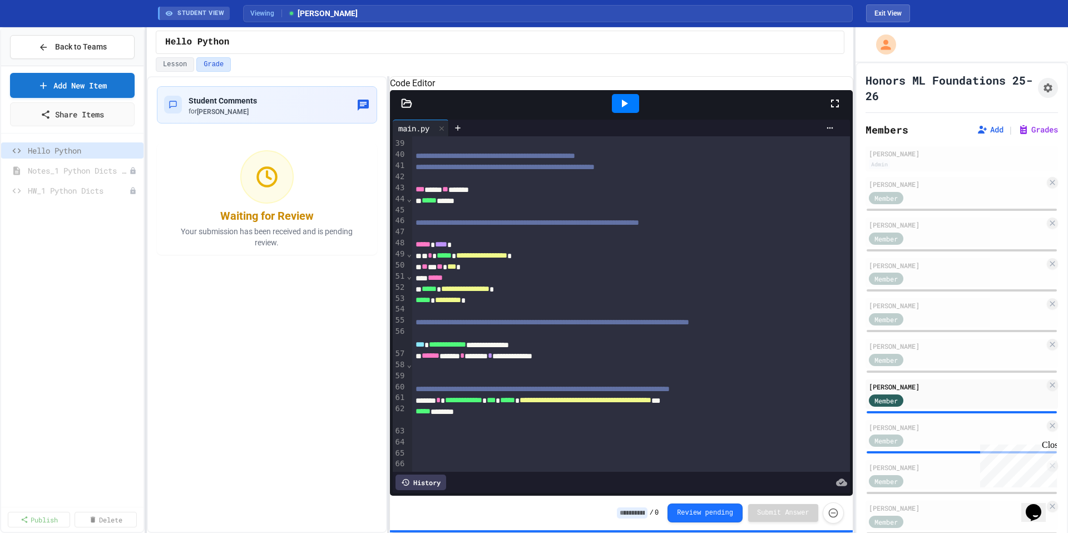
scroll to position [483, 0]
click at [423, 474] on div "History" at bounding box center [420, 482] width 51 height 16
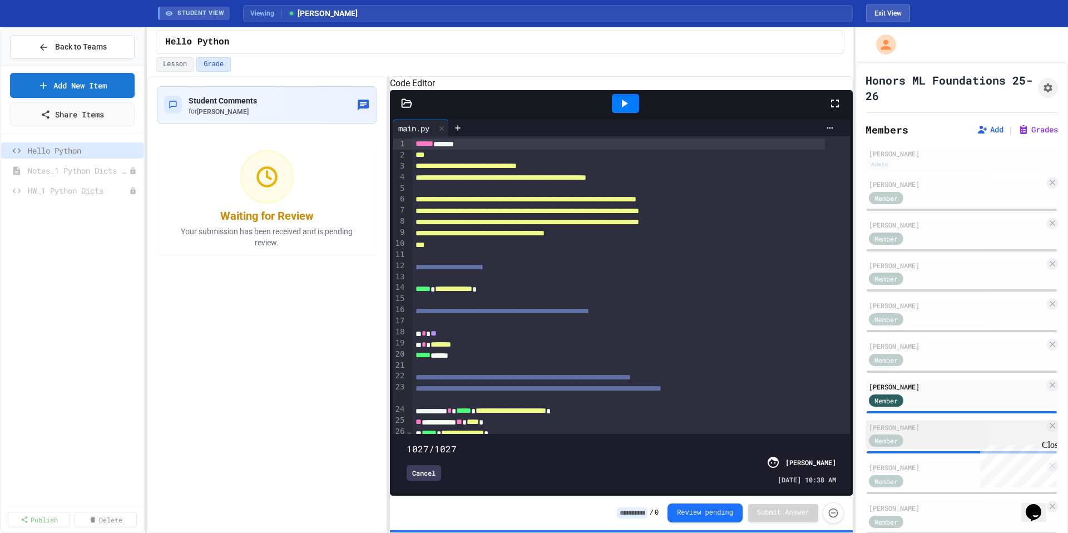
drag, startPoint x: 410, startPoint y: 428, endPoint x: 868, endPoint y: 425, distance: 457.8
click at [869, 426] on div "**********" at bounding box center [534, 280] width 1068 height 506
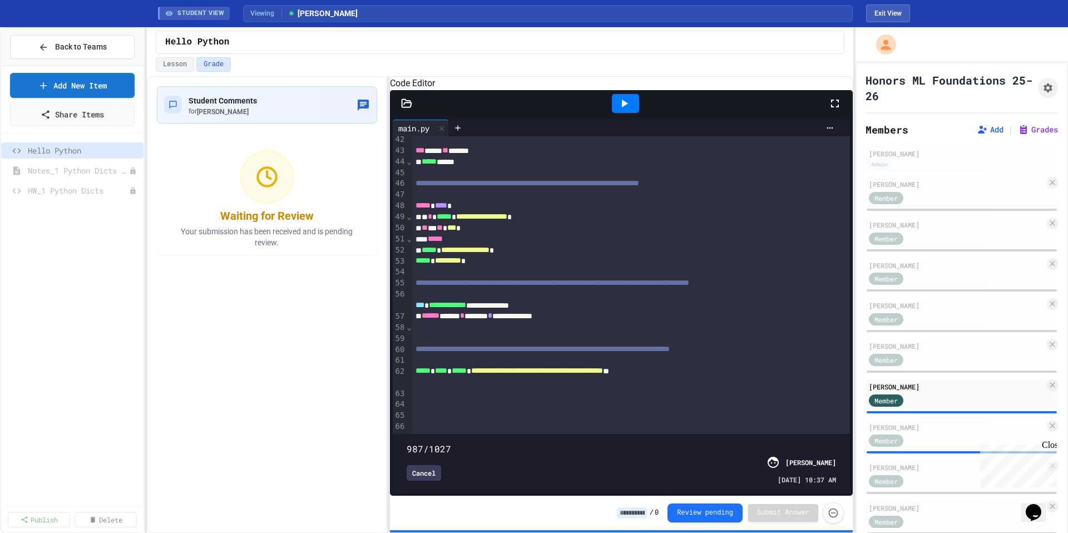
scroll to position [527, 0]
type input "****"
drag, startPoint x: 823, startPoint y: 423, endPoint x: 851, endPoint y: 434, distance: 30.3
click at [851, 434] on div "**********" at bounding box center [621, 306] width 463 height 379
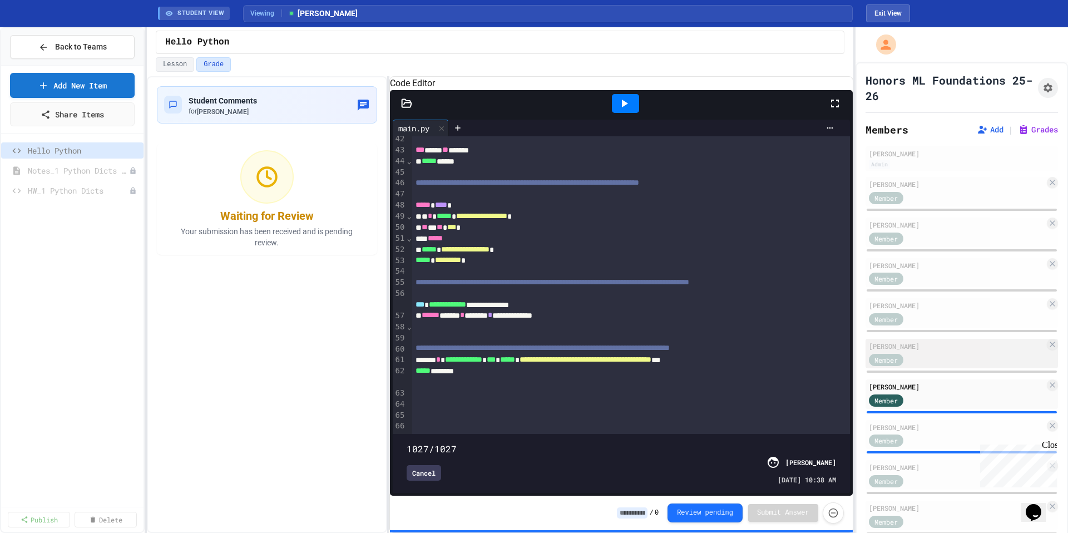
click at [924, 364] on div "Member" at bounding box center [957, 359] width 176 height 14
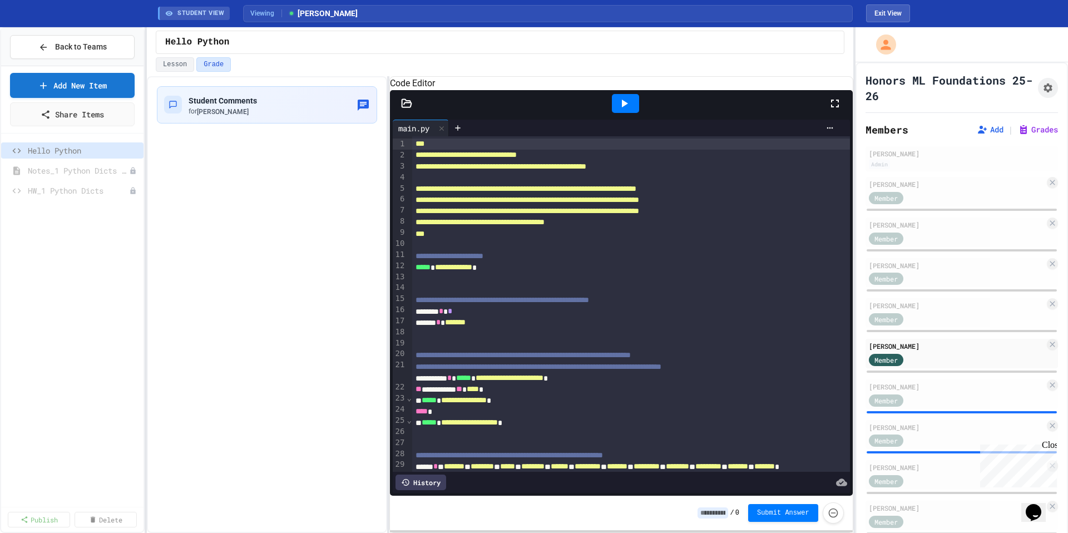
click at [436, 474] on div "History" at bounding box center [420, 482] width 51 height 16
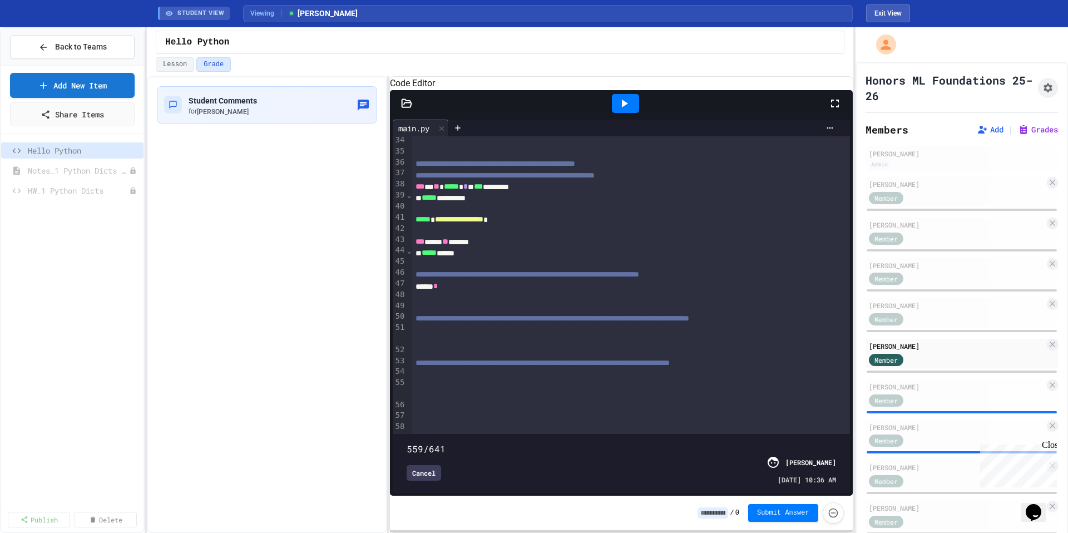
scroll to position [427, 0]
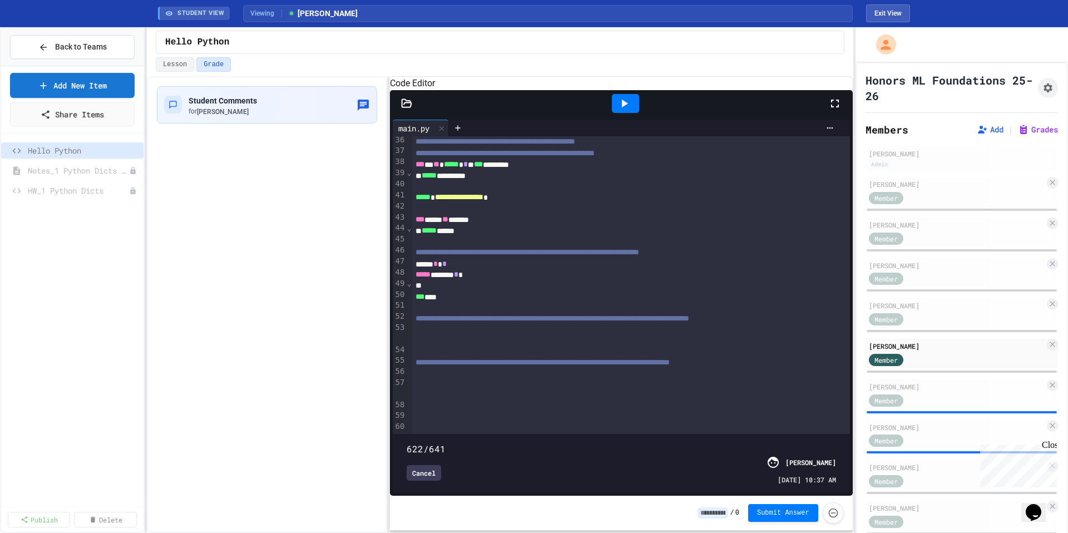
type input "***"
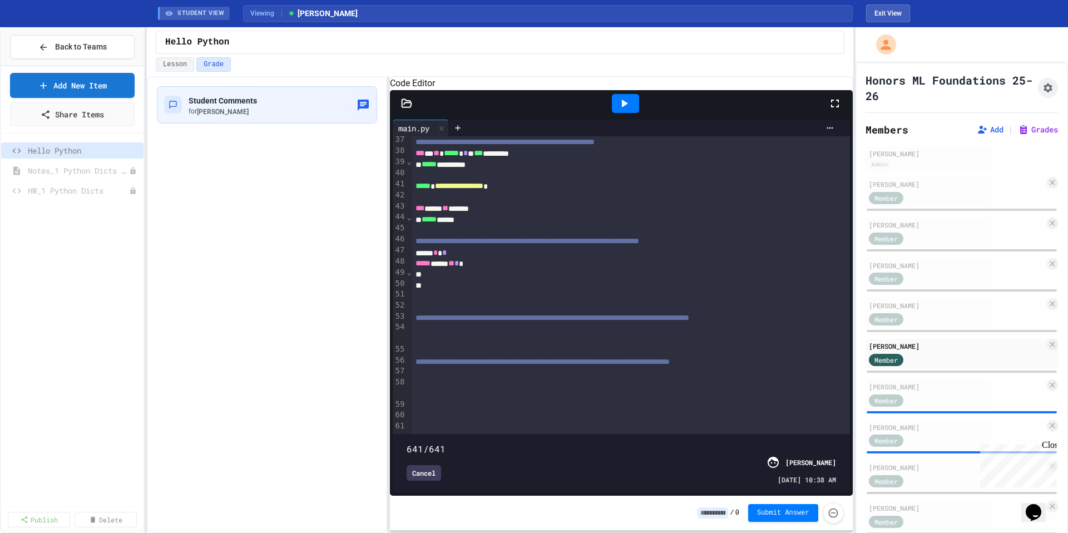
drag, startPoint x: 823, startPoint y: 426, endPoint x: 845, endPoint y: 432, distance: 23.2
click at [845, 432] on div "**********" at bounding box center [621, 306] width 463 height 379
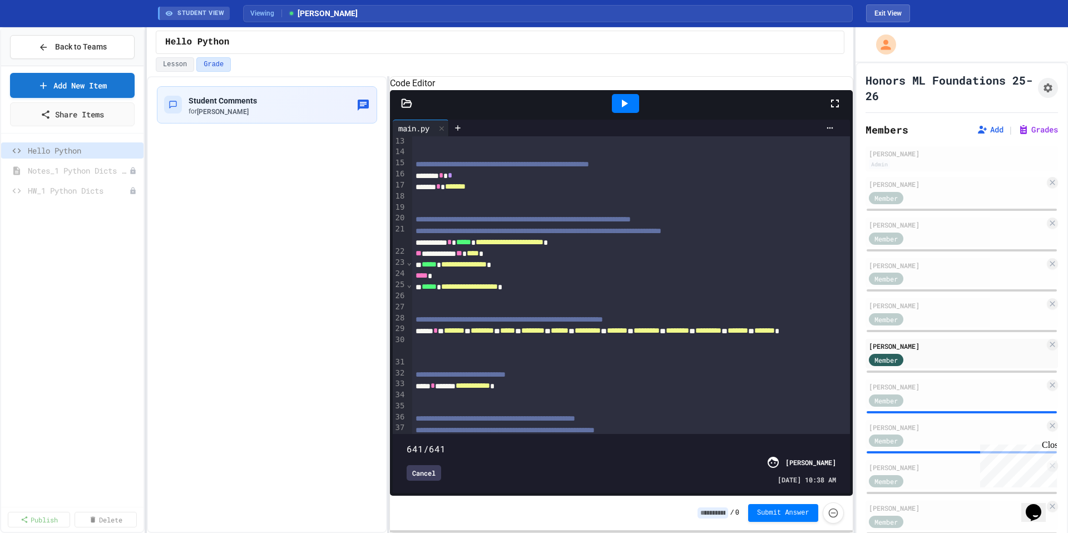
scroll to position [471, 0]
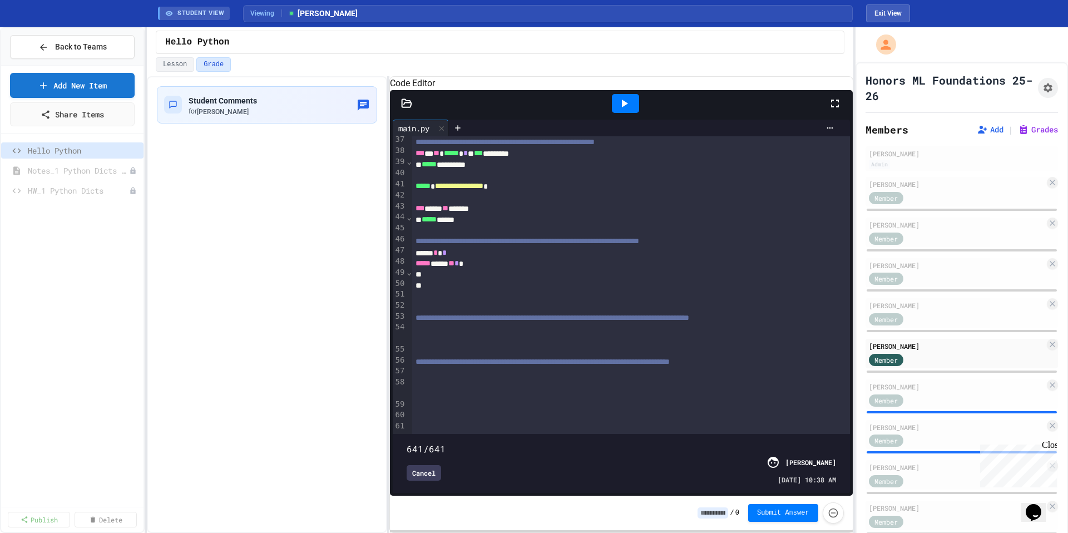
click at [293, 344] on div "Student Comments for Tyler Kunimitsu" at bounding box center [267, 304] width 240 height 457
